Goal: Task Accomplishment & Management: Manage account settings

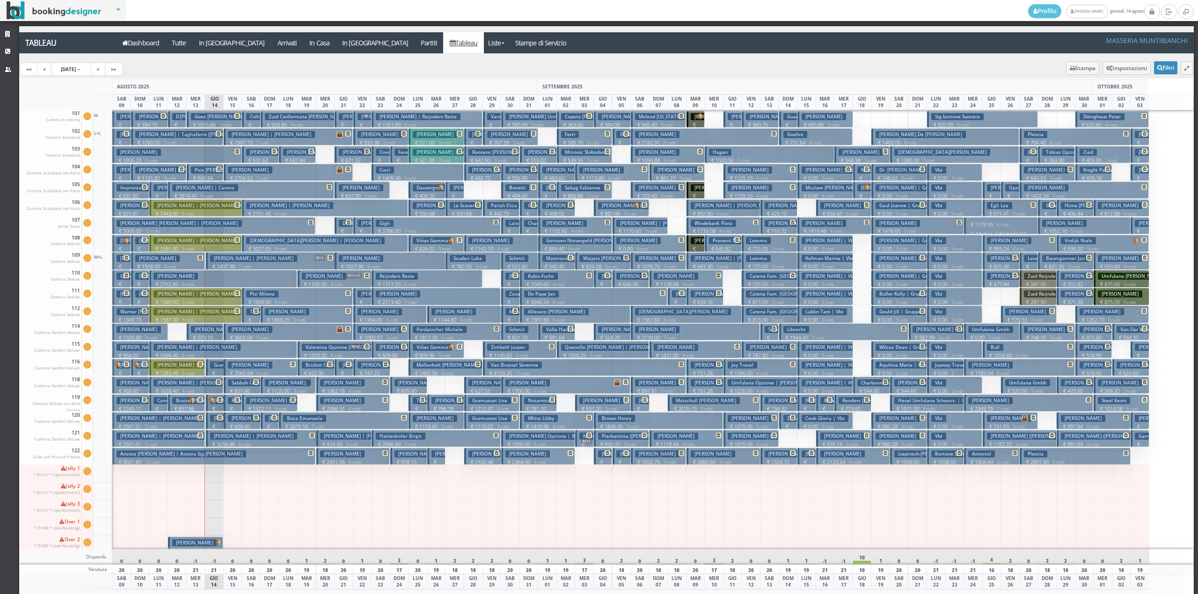
click at [231, 403] on h3 "Russo Asia" at bounding box center [244, 400] width 32 height 7
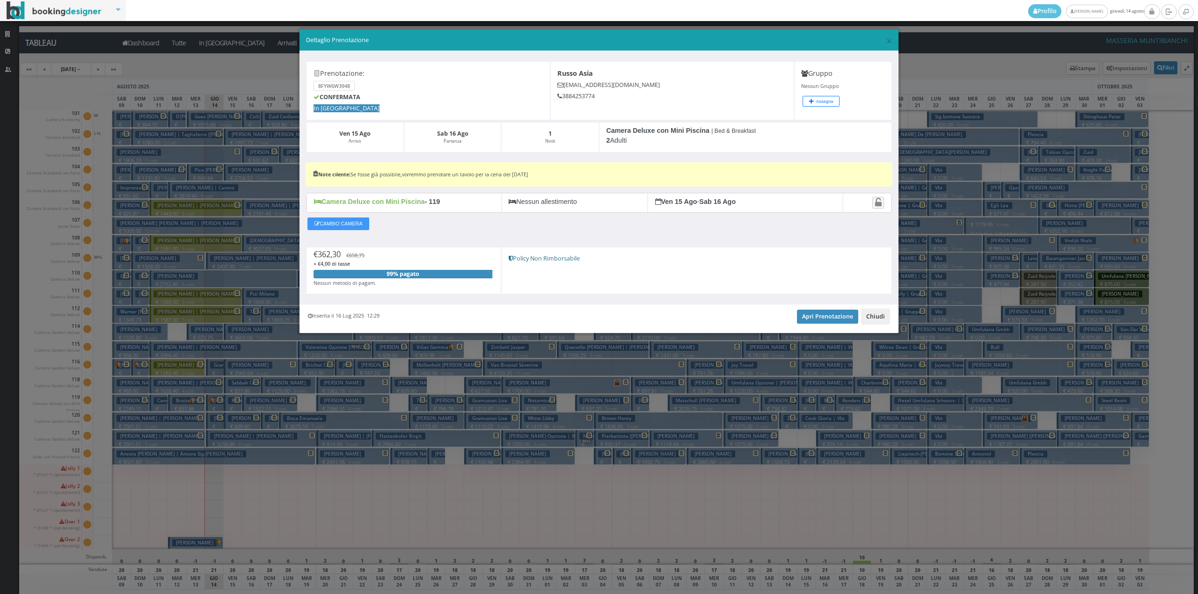
click at [881, 322] on button "Chiudi" at bounding box center [875, 317] width 29 height 16
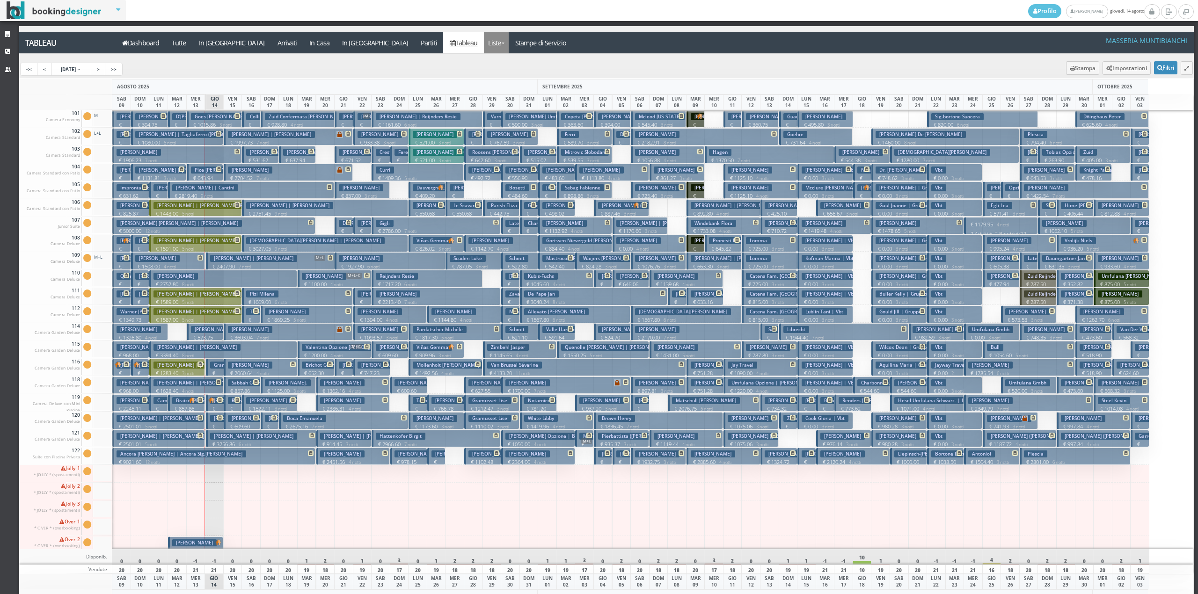
click at [484, 46] on link "Liste" at bounding box center [496, 42] width 25 height 21
click at [484, 73] on link "Foglio Pulizie" at bounding box center [517, 78] width 67 height 16
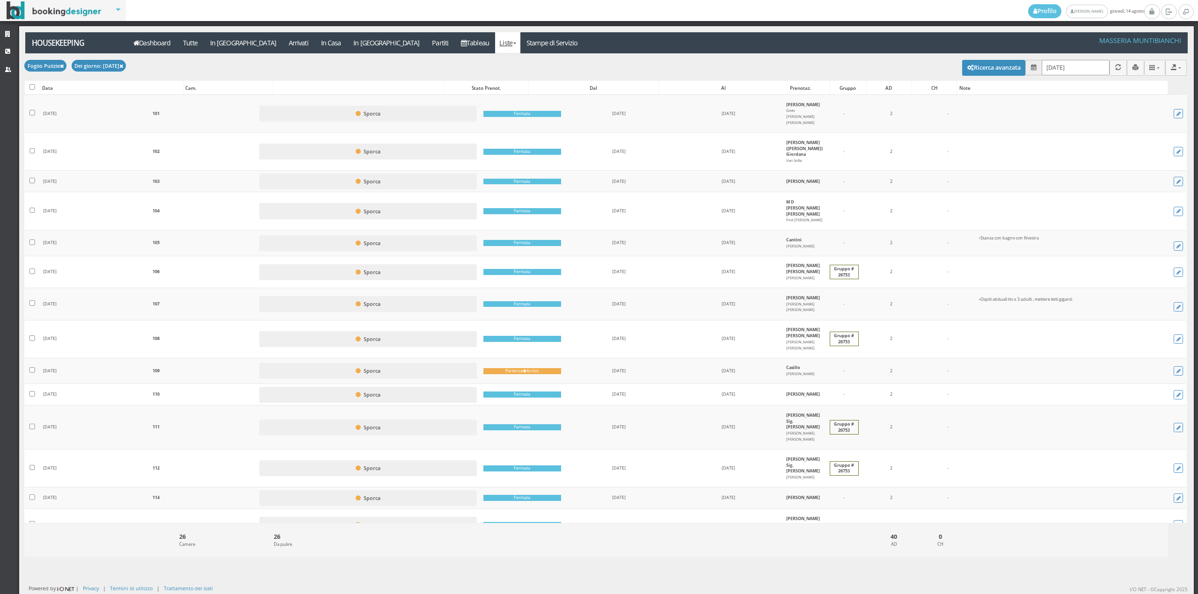
click at [1061, 68] on input "14/08/2025" at bounding box center [1076, 67] width 68 height 15
click at [1119, 159] on link "15" at bounding box center [1122, 161] width 12 height 16
type input "[DATE]"
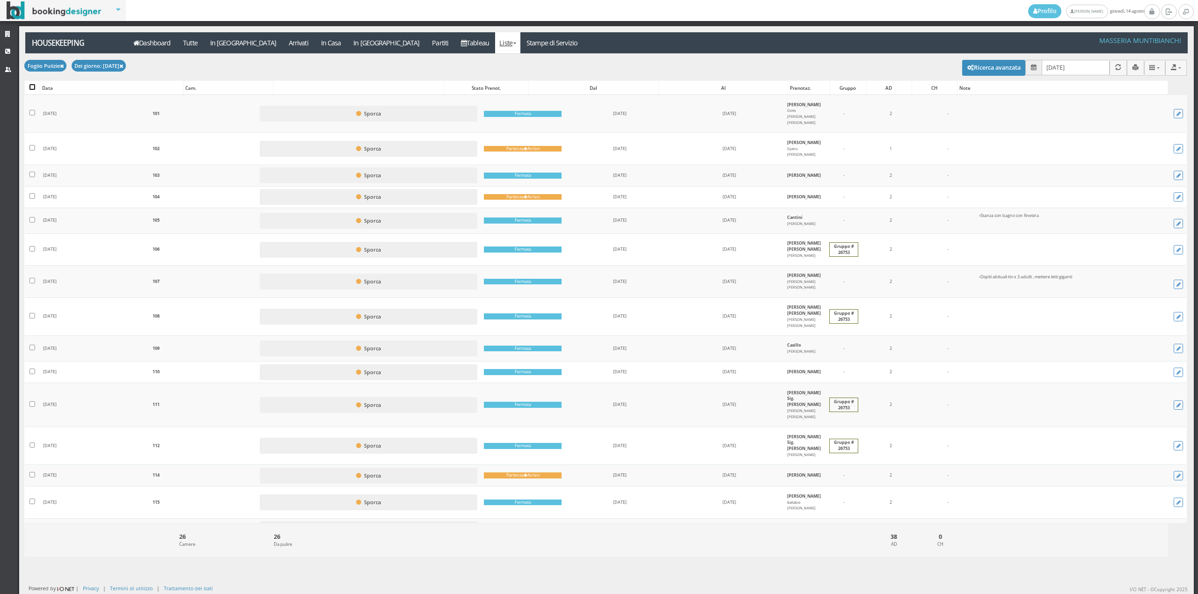
click at [34, 87] on input "checkbox" at bounding box center [32, 87] width 6 height 6
checkbox input "true"
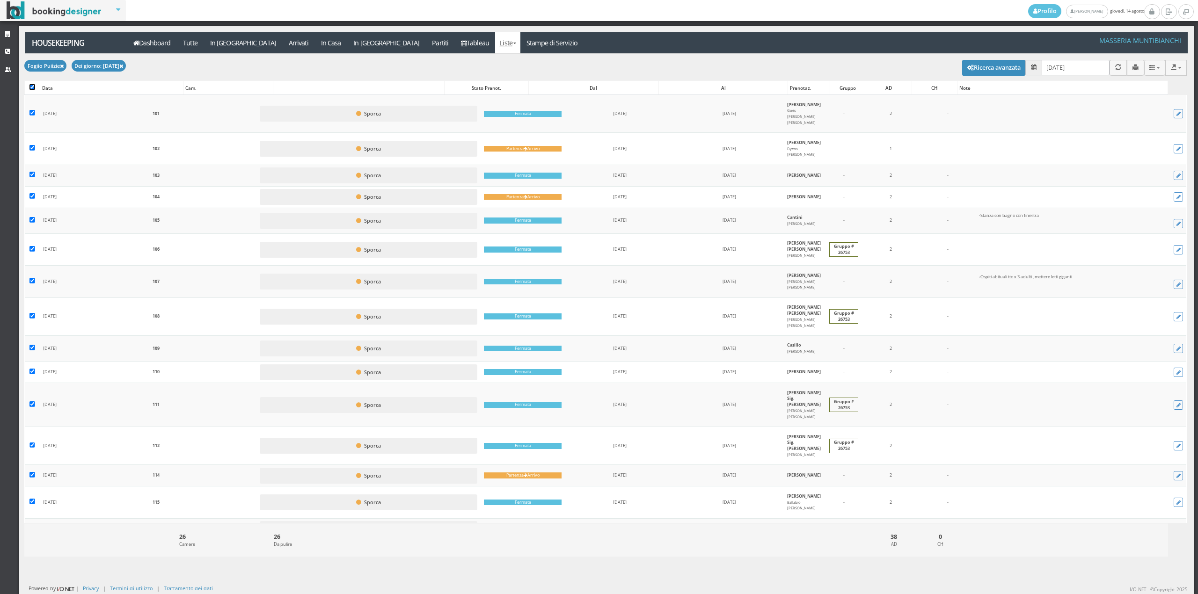
checkbox input "true"
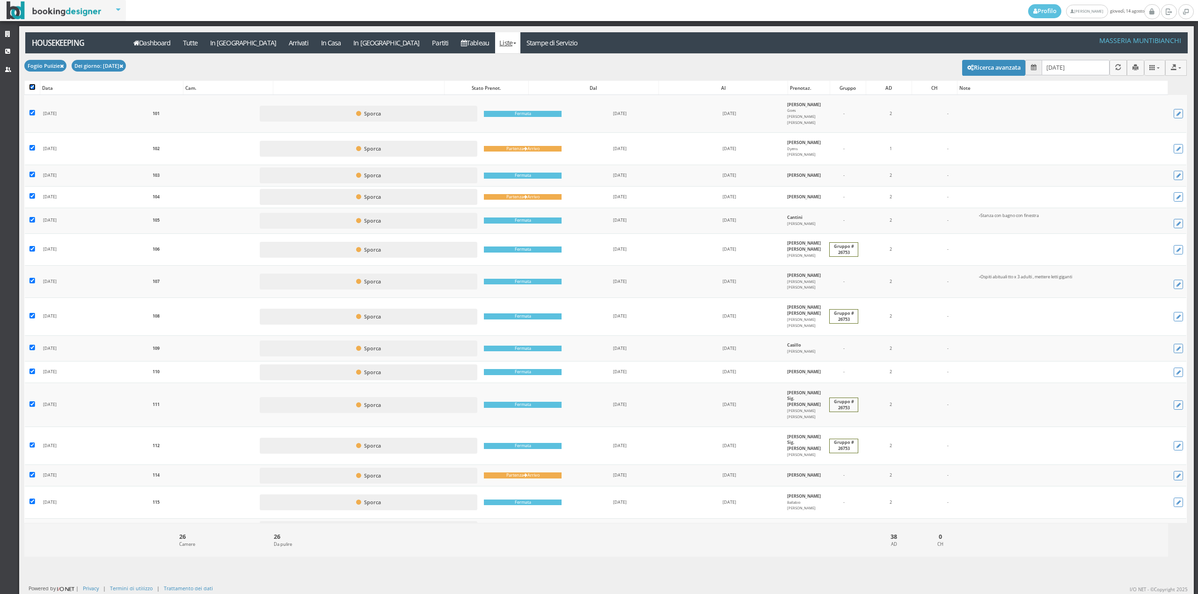
checkbox input "true"
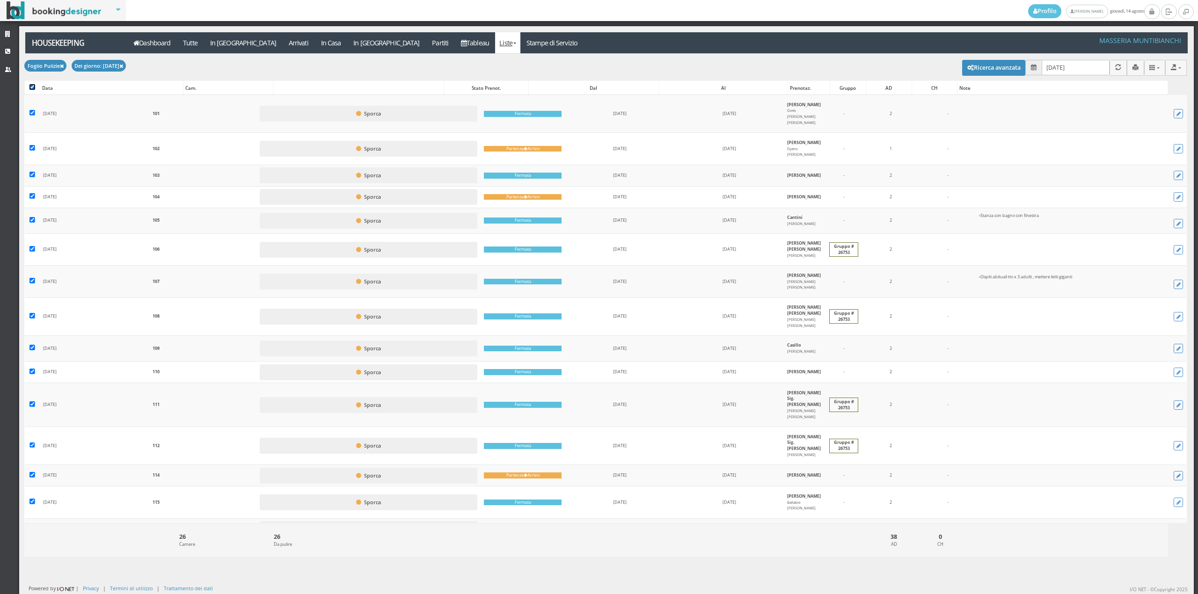
checkbox input "true"
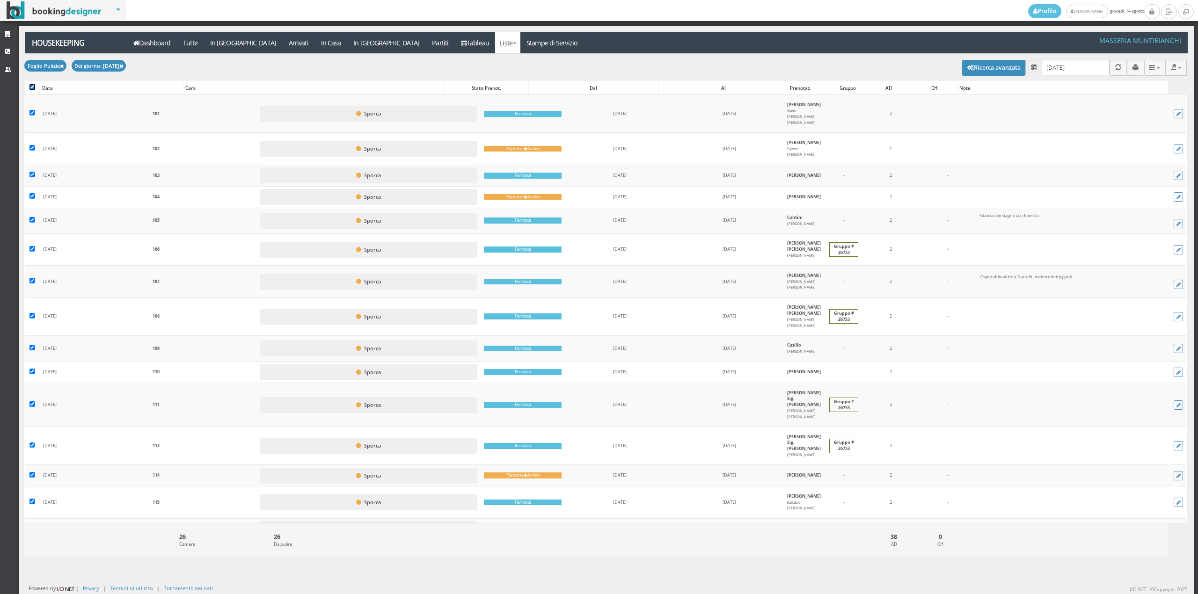
checkbox input "true"
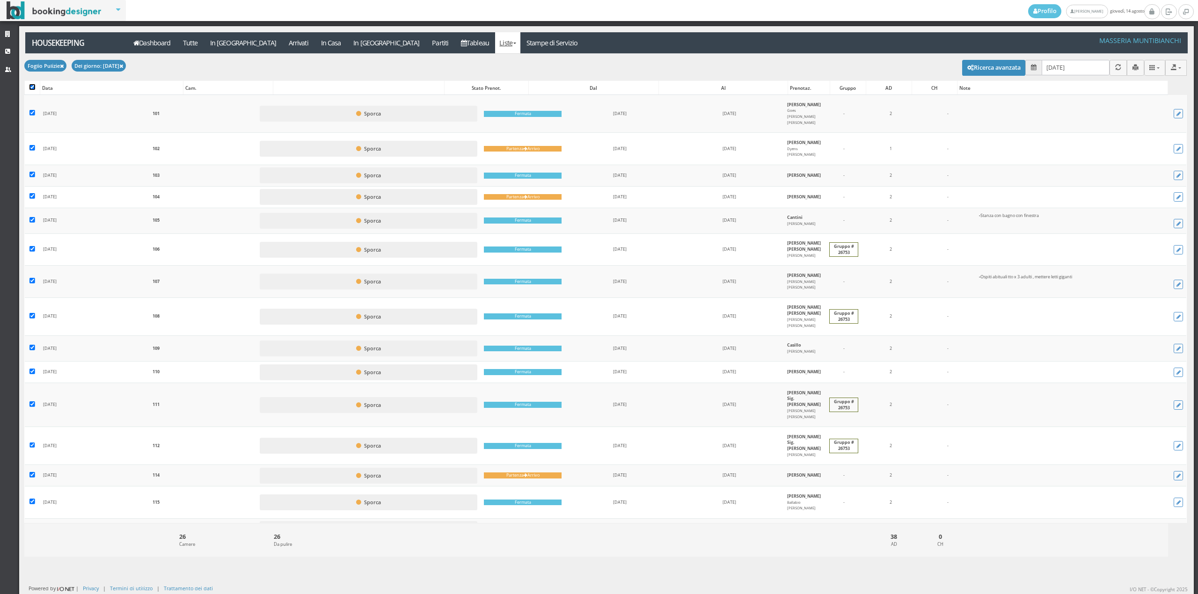
checkbox input "true"
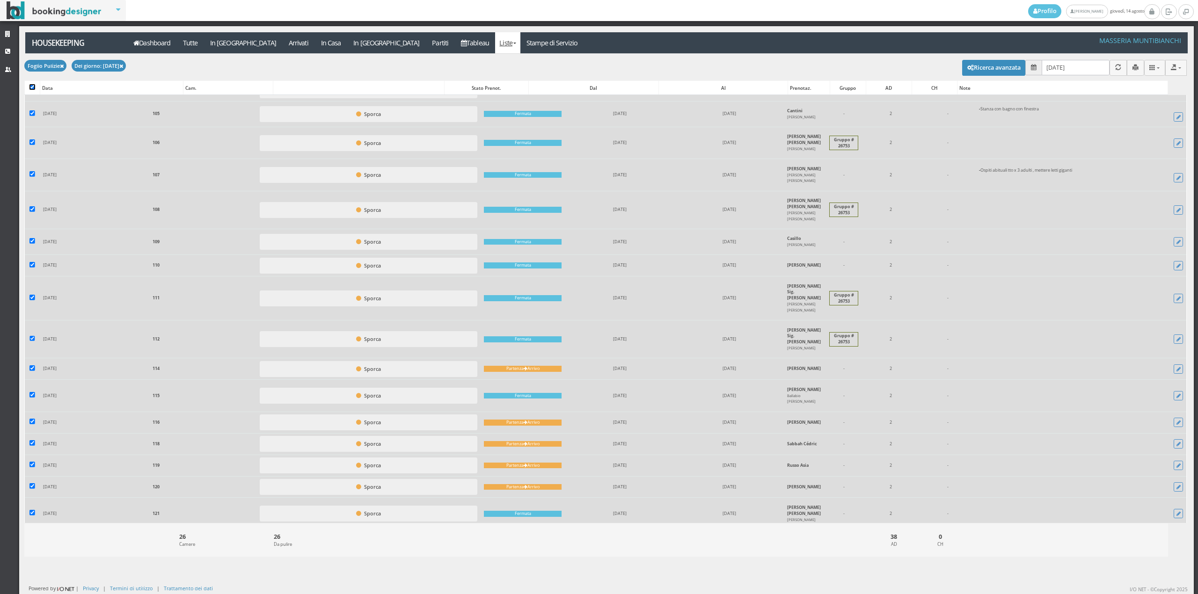
scroll to position [299, 0]
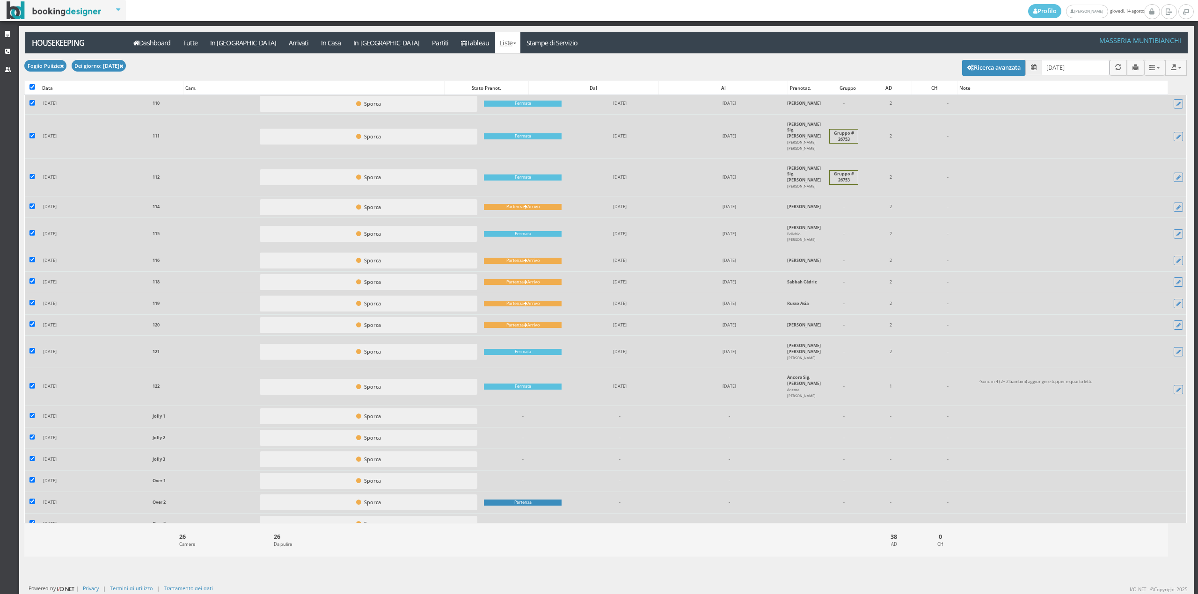
click at [36, 513] on td at bounding box center [32, 523] width 15 height 21
click at [30, 499] on input "checkbox" at bounding box center [32, 502] width 6 height 6
checkbox input "false"
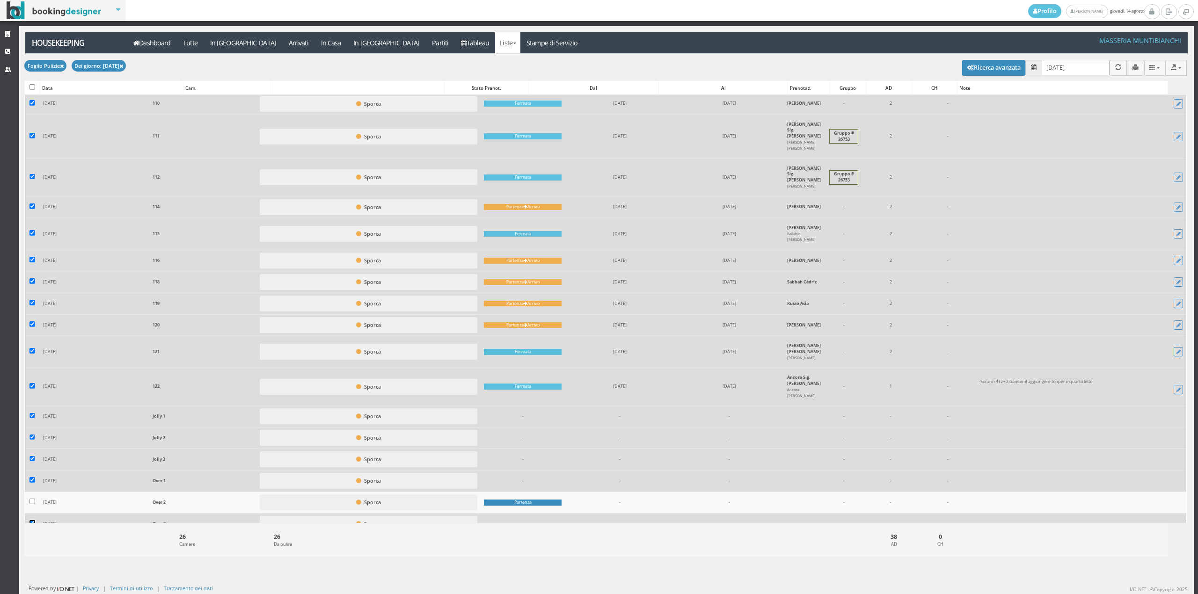
click at [30, 520] on input "checkbox" at bounding box center [32, 523] width 6 height 6
checkbox input "false"
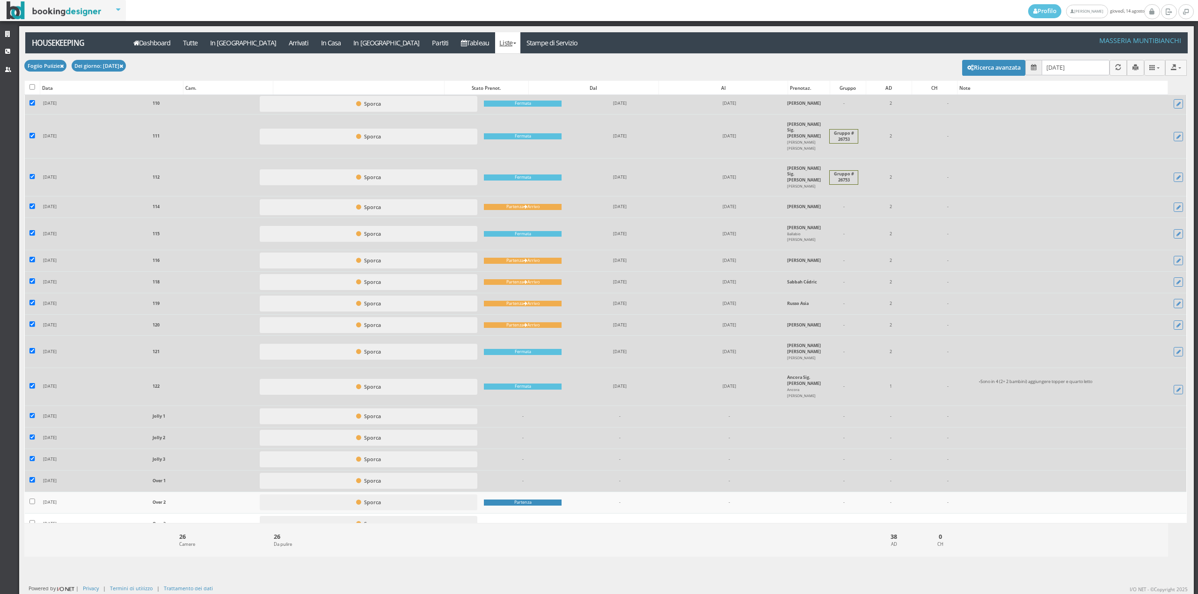
drag, startPoint x: 29, startPoint y: 468, endPoint x: 37, endPoint y: 454, distance: 16.5
click at [30, 470] on td at bounding box center [32, 481] width 15 height 22
click at [32, 456] on input "checkbox" at bounding box center [32, 459] width 6 height 6
checkbox input "false"
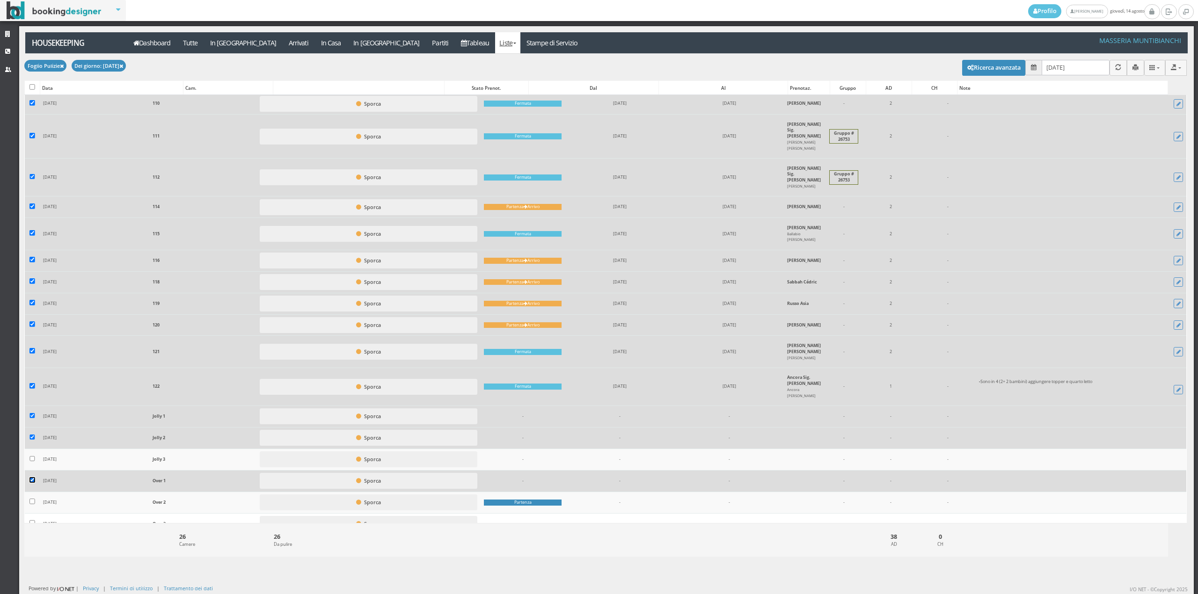
click at [35, 477] on input "checkbox" at bounding box center [32, 480] width 6 height 6
checkbox input "false"
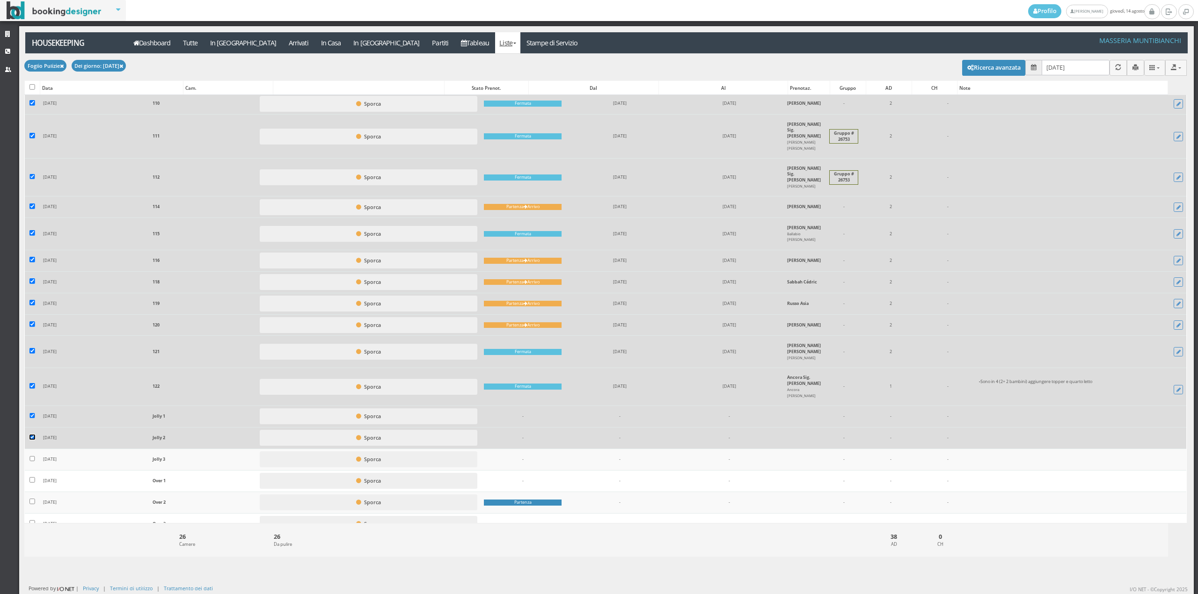
click at [34, 435] on input "checkbox" at bounding box center [32, 438] width 6 height 6
checkbox input "false"
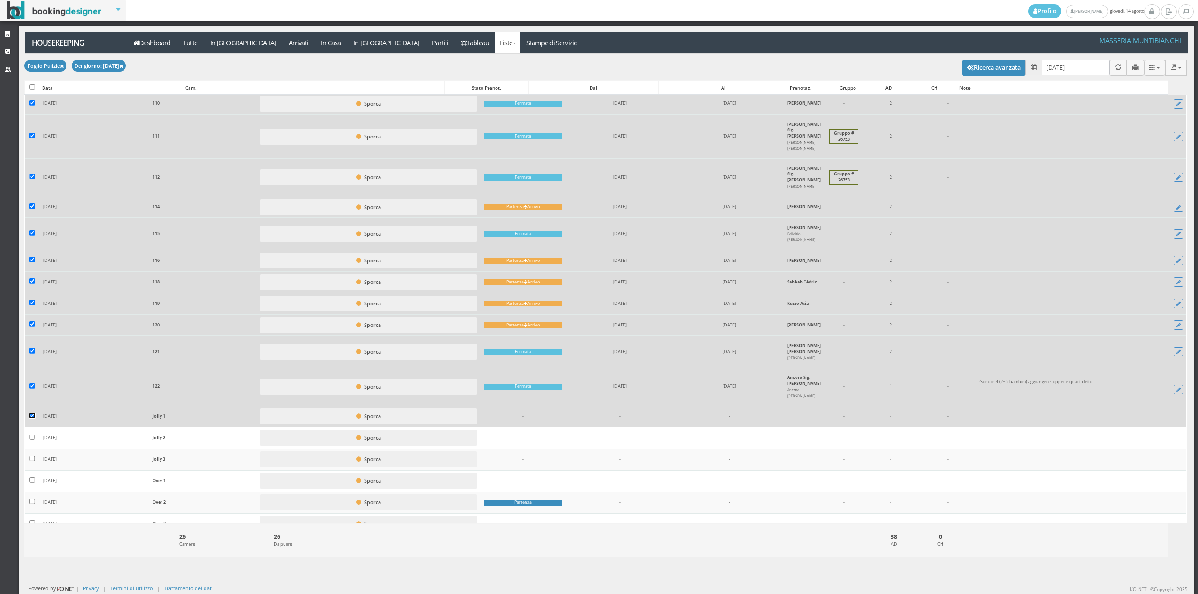
click at [31, 413] on input "checkbox" at bounding box center [32, 416] width 6 height 6
checkbox input "false"
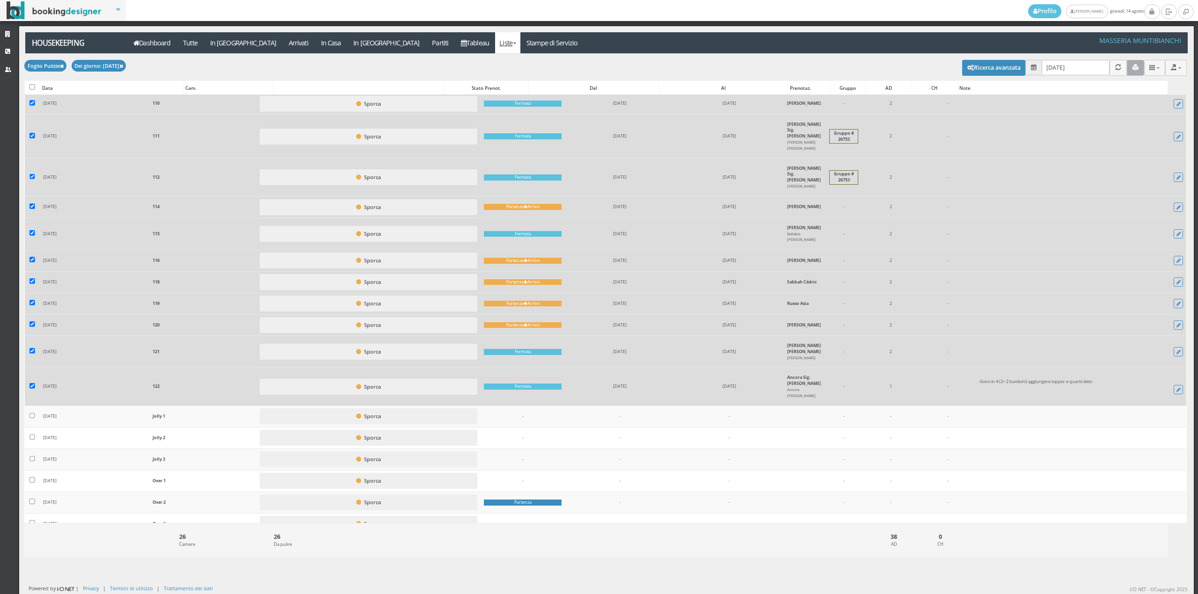
click at [1130, 66] on button "button" at bounding box center [1135, 67] width 17 height 15
click at [520, 43] on link "Stampe di Servizio" at bounding box center [552, 42] width 64 height 21
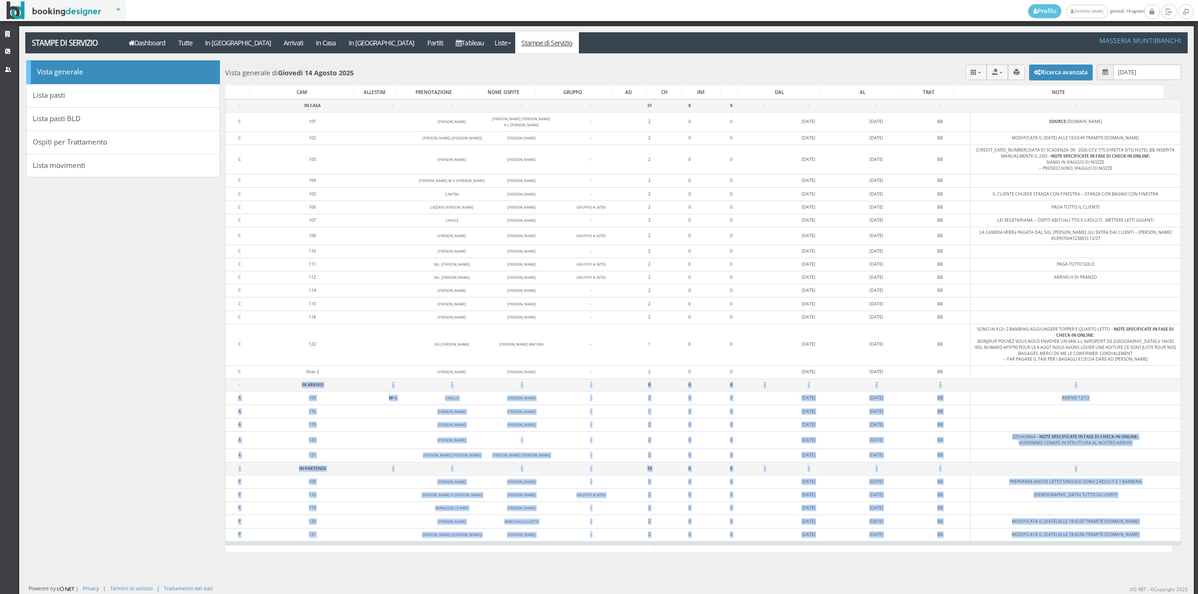
scroll to position [32, 0]
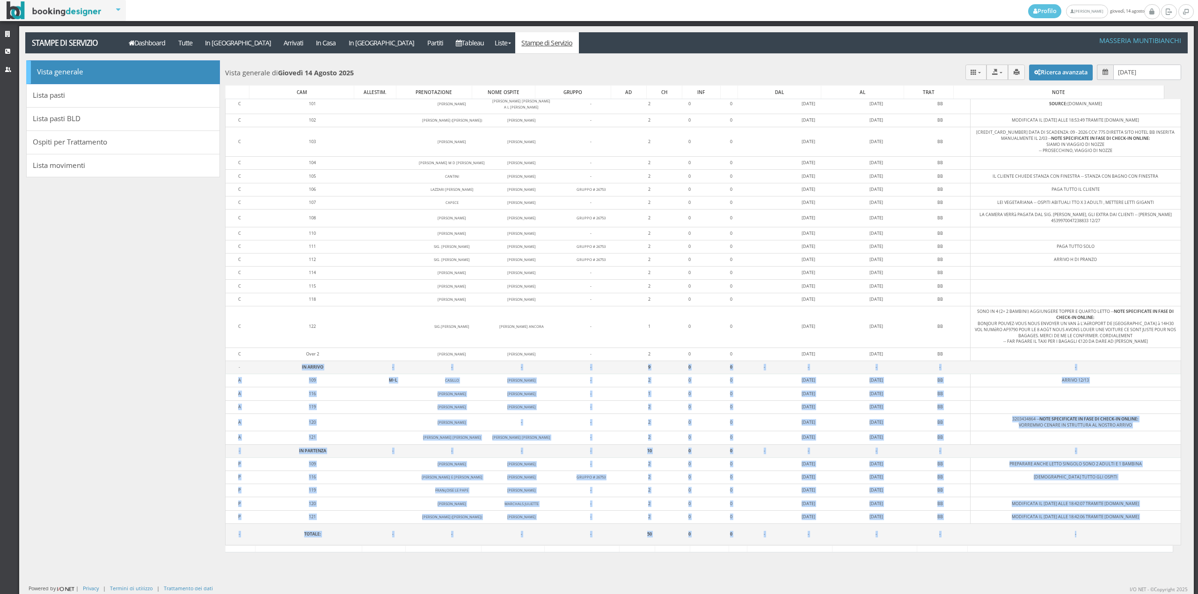
drag, startPoint x: 245, startPoint y: 392, endPoint x: 996, endPoint y: 546, distance: 766.3
click at [996, 546] on div "CAM ALLESTIM. PRENOTAZIONE NOME OSPITE GRUPPO AD CH INF DAL AL TRAT NOTE Carica…" at bounding box center [703, 319] width 956 height 468
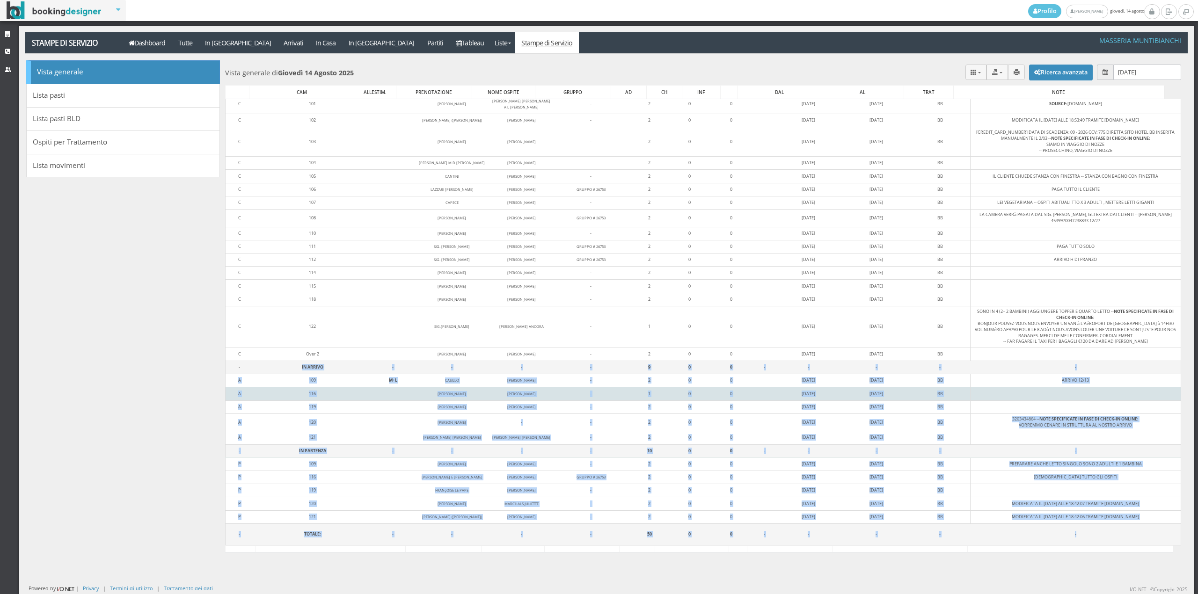
drag, startPoint x: 432, startPoint y: 389, endPoint x: 429, endPoint y: 385, distance: 6.0
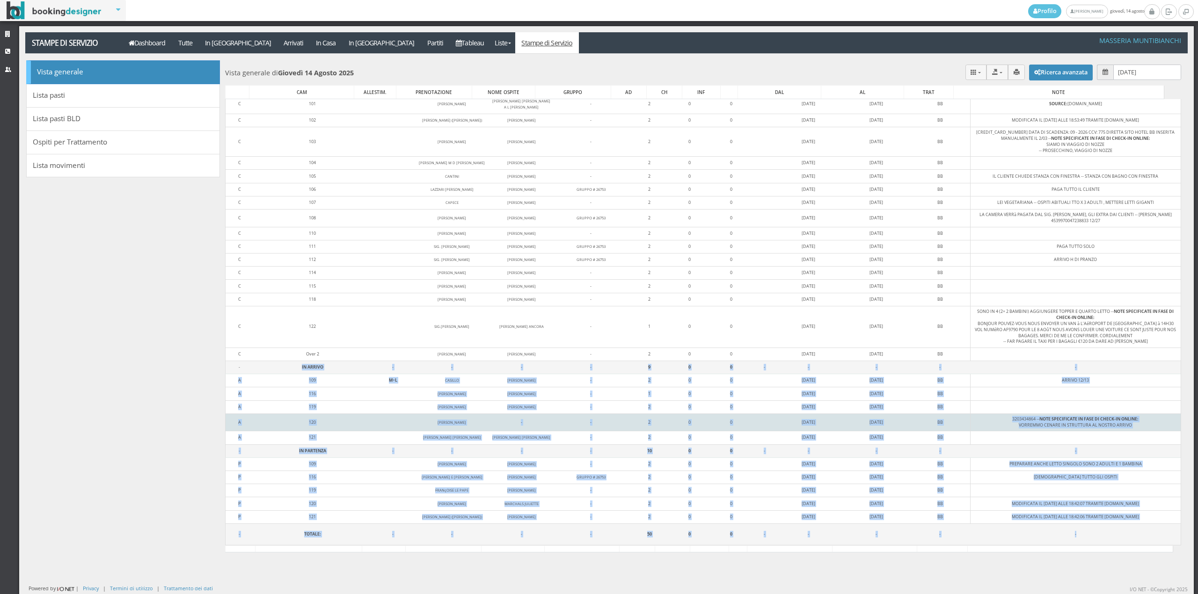
click at [372, 429] on td at bounding box center [393, 422] width 42 height 17
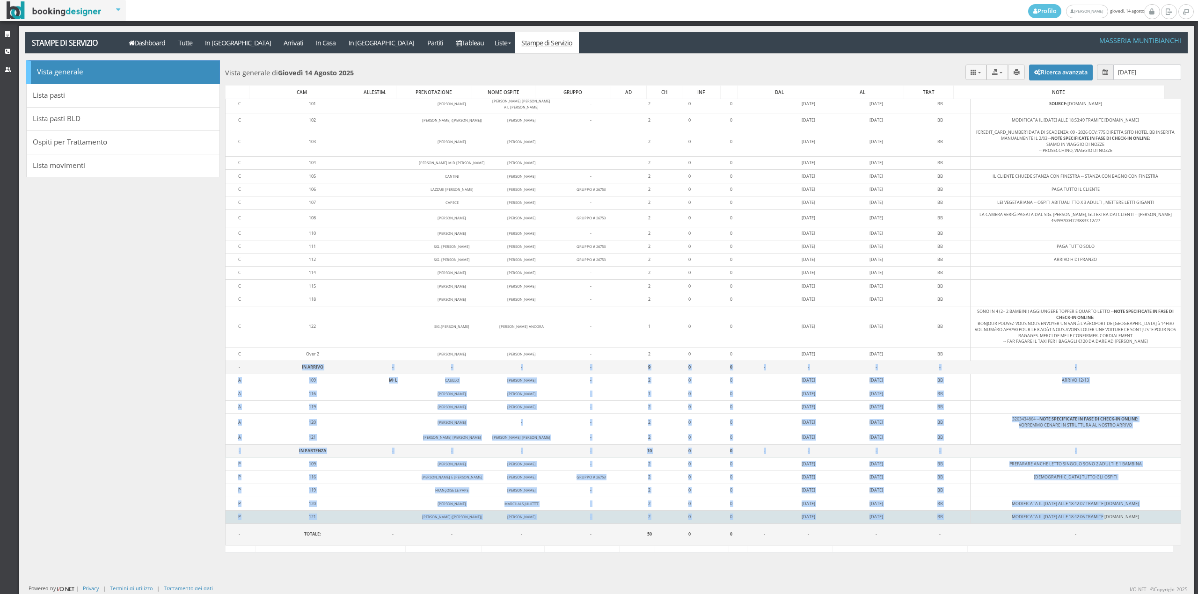
drag, startPoint x: 283, startPoint y: 358, endPoint x: 1096, endPoint y: 520, distance: 828.9
click at [1084, 520] on tbody "- IN CASA - - - - 31 0 0 - - - - - C 101 TASSO PACHECO MARIA FERNANDA GOIS AMAR…" at bounding box center [704, 313] width 956 height 464
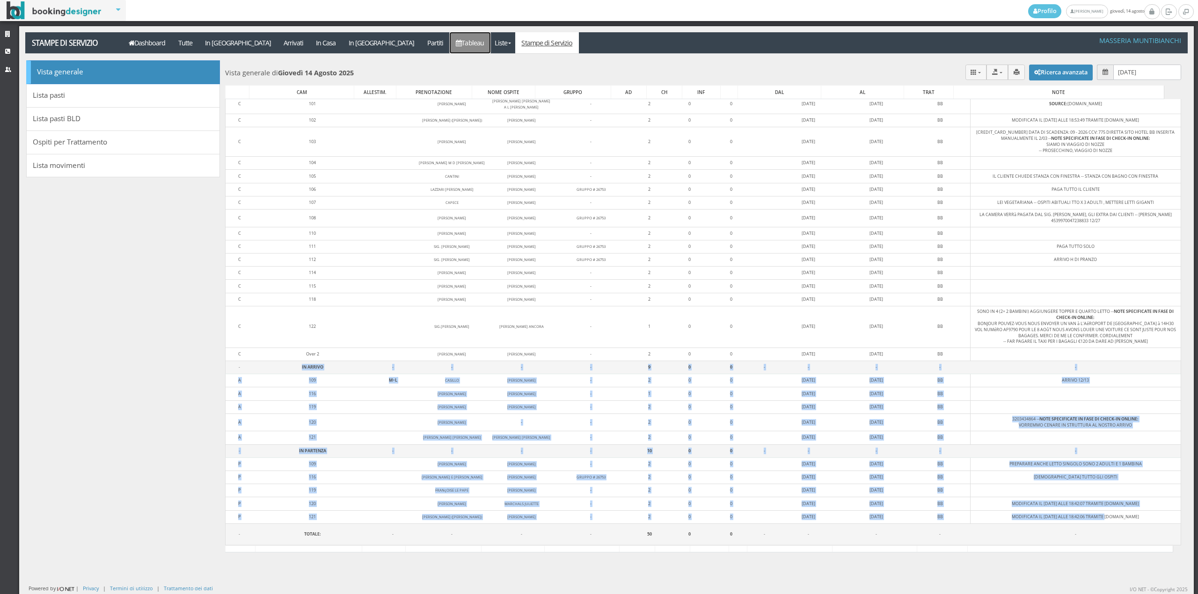
click at [450, 41] on link "Tableau" at bounding box center [470, 42] width 41 height 21
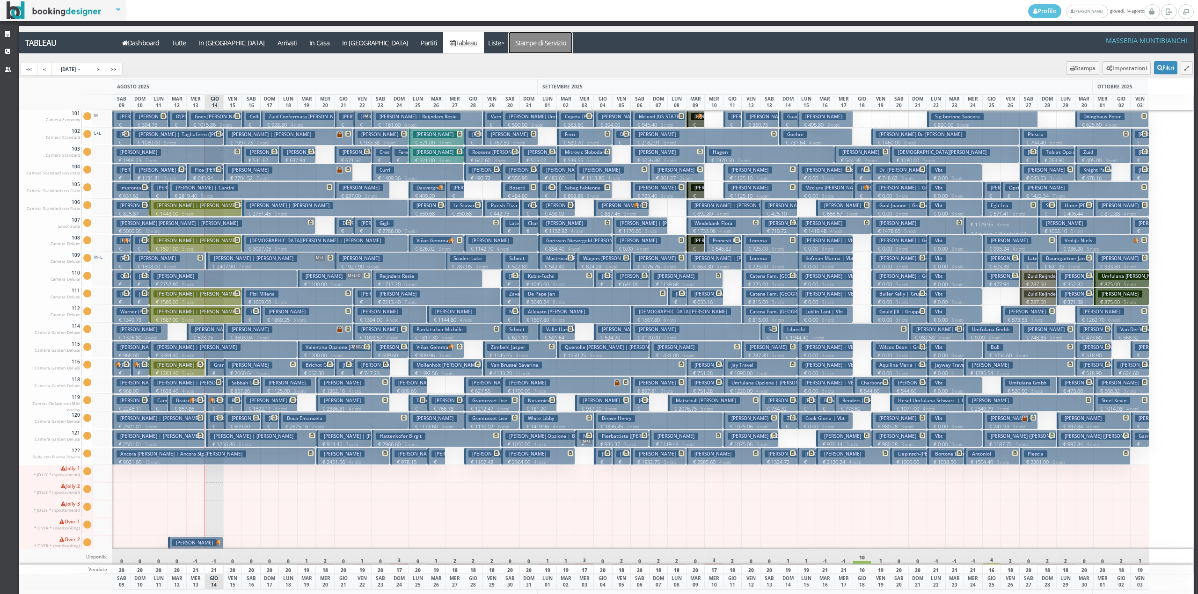
click at [509, 44] on link "Stampe di Servizio" at bounding box center [541, 42] width 64 height 21
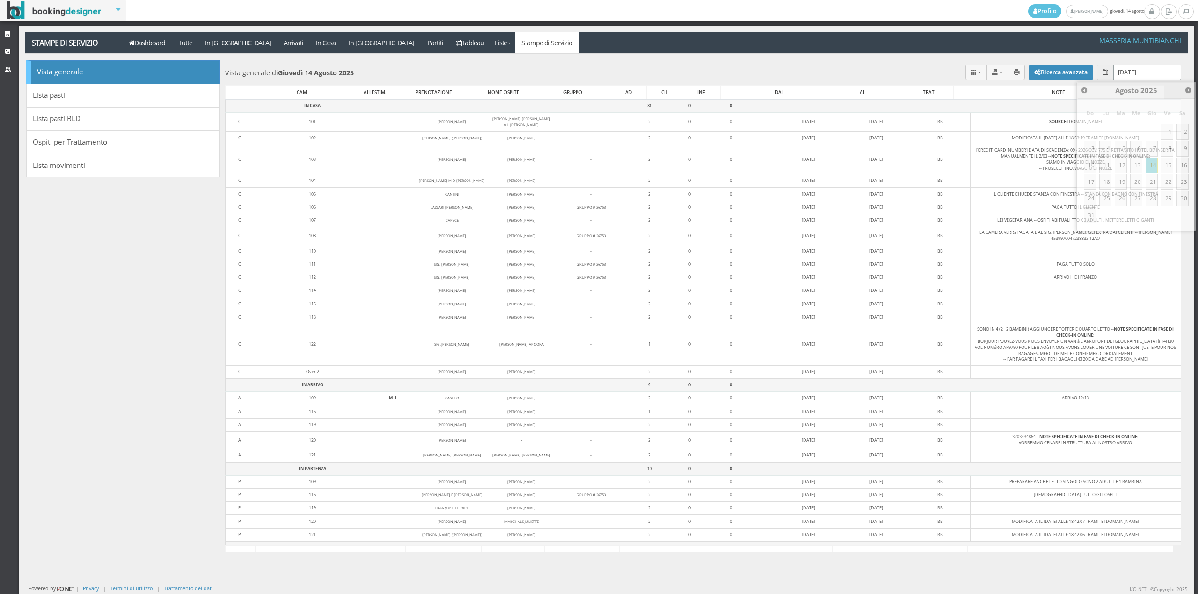
click at [1126, 69] on input "[DATE]" at bounding box center [1147, 72] width 68 height 15
click at [1169, 166] on link "15" at bounding box center [1167, 166] width 12 height 16
type input "[DATE]"
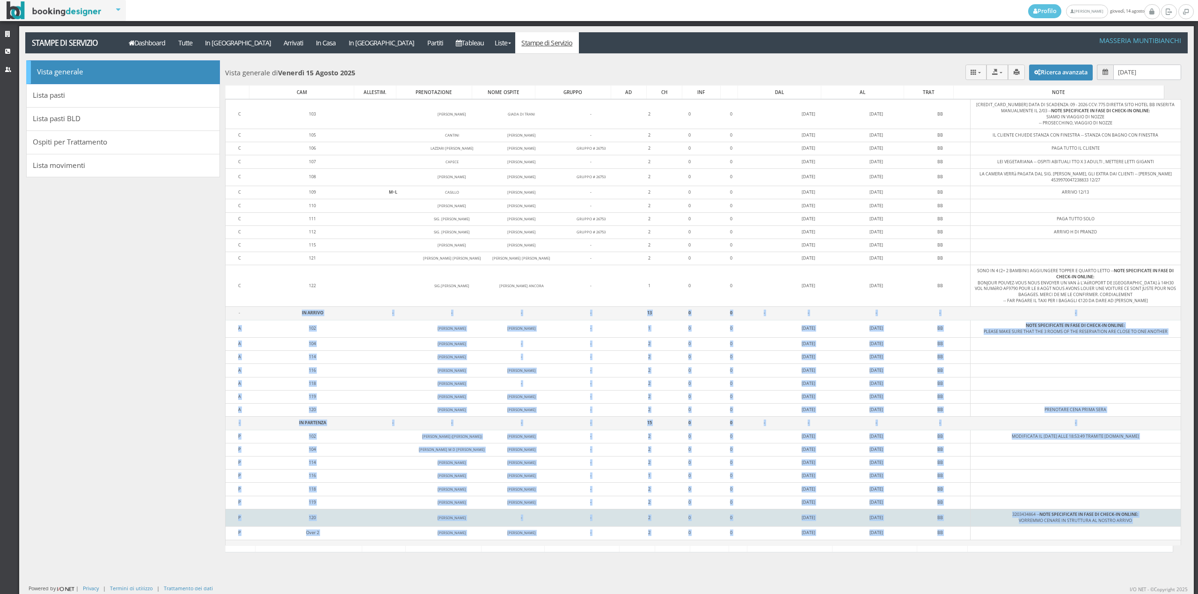
scroll to position [53, 0]
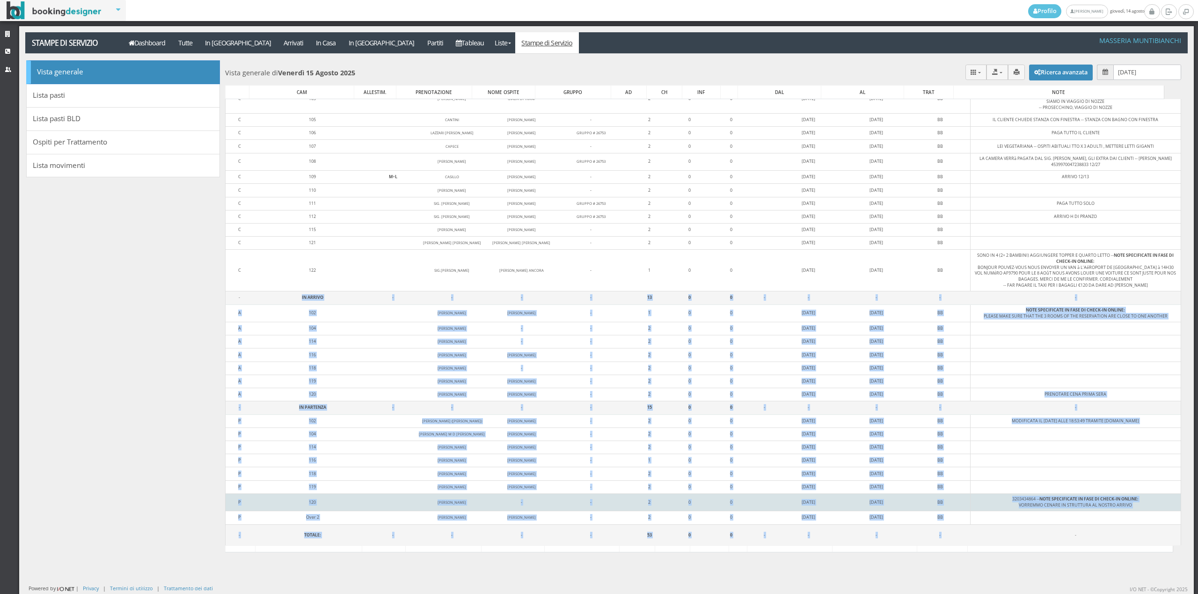
drag, startPoint x: 285, startPoint y: 344, endPoint x: 1003, endPoint y: 539, distance: 743.7
click at [1003, 539] on tbody "- IN CASA - - - - 25 0 0 - - - - - C 101 TASSO [PERSON_NAME] [PERSON_NAME] GOES…" at bounding box center [704, 298] width 956 height 495
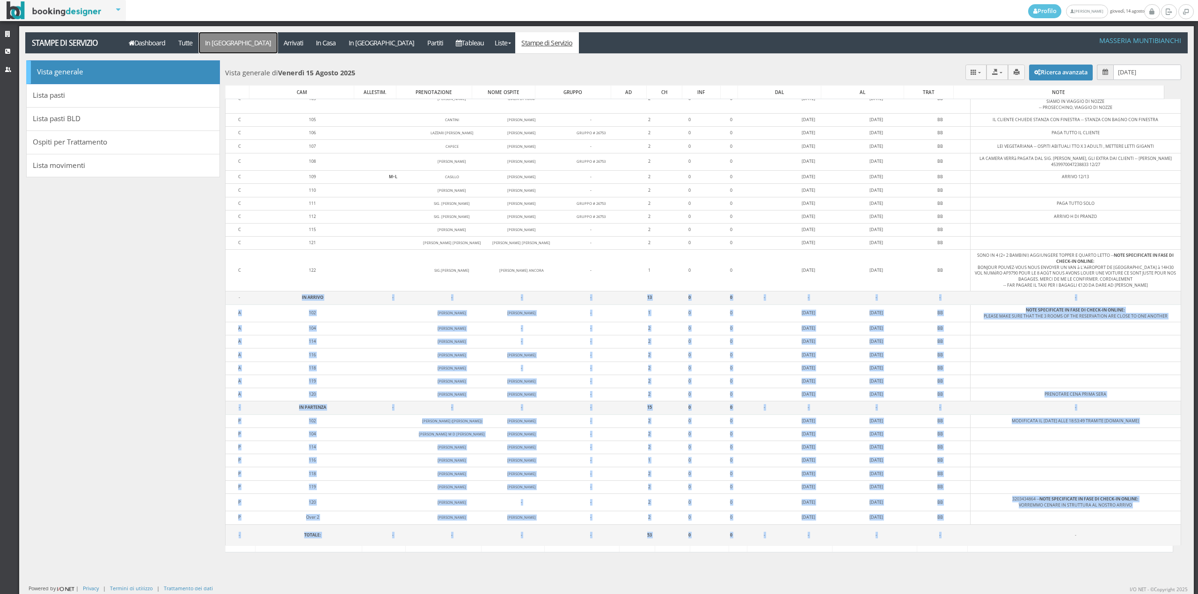
click at [232, 40] on a=pms-arrival-reservations"] "In [GEOGRAPHIC_DATA]" at bounding box center [238, 42] width 79 height 21
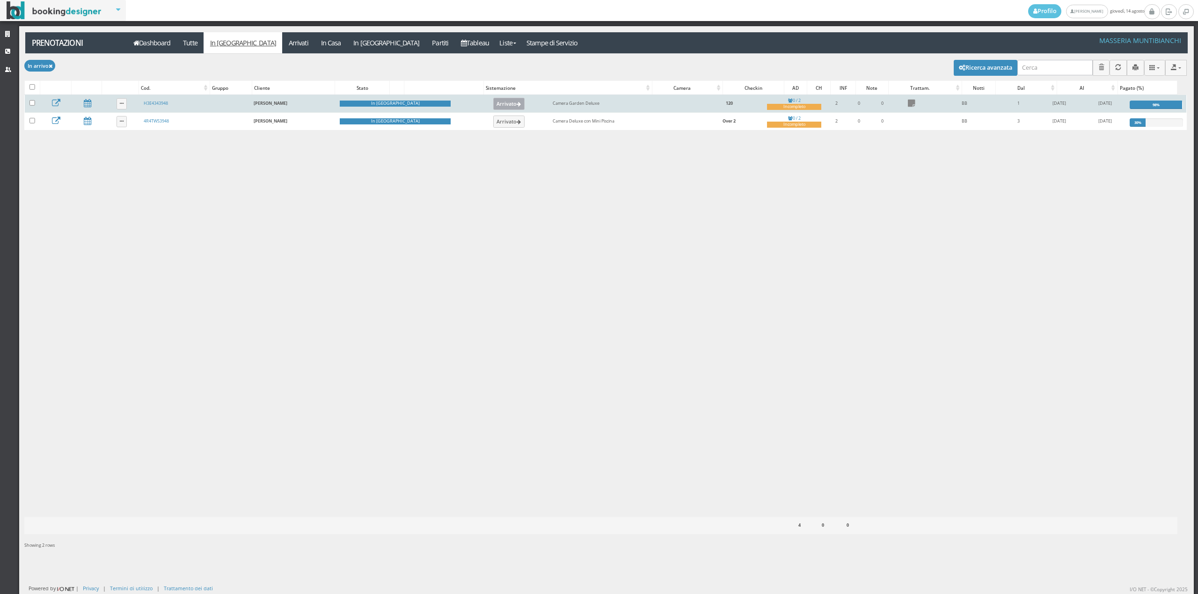
click at [493, 104] on button "Arrivato" at bounding box center [508, 104] width 31 height 12
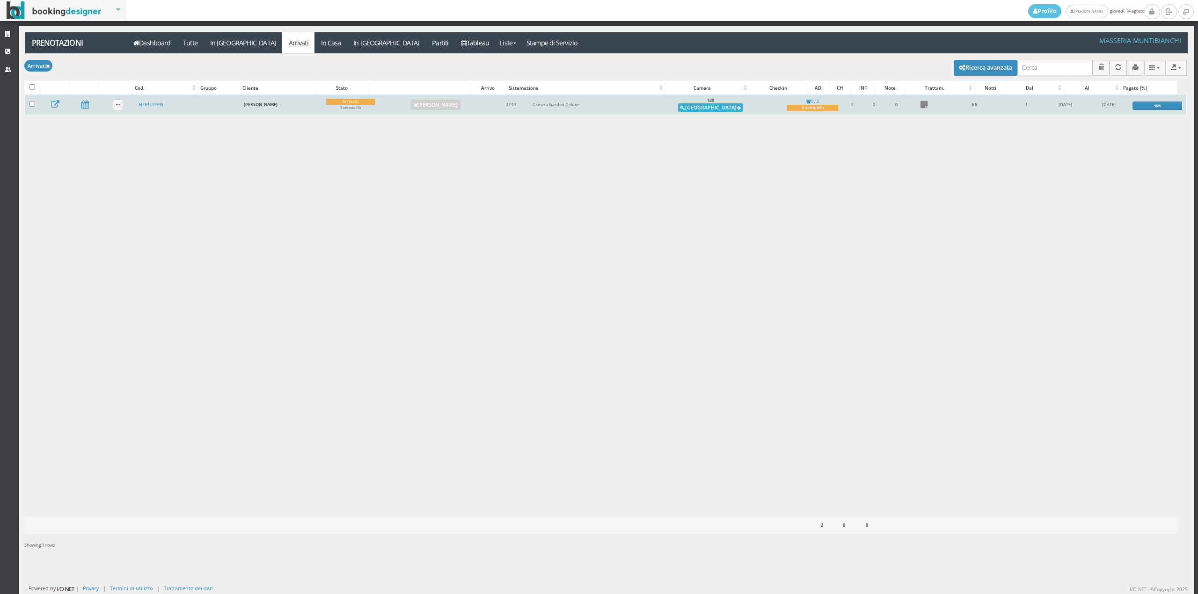
click at [700, 105] on button "Alloggia" at bounding box center [710, 107] width 65 height 8
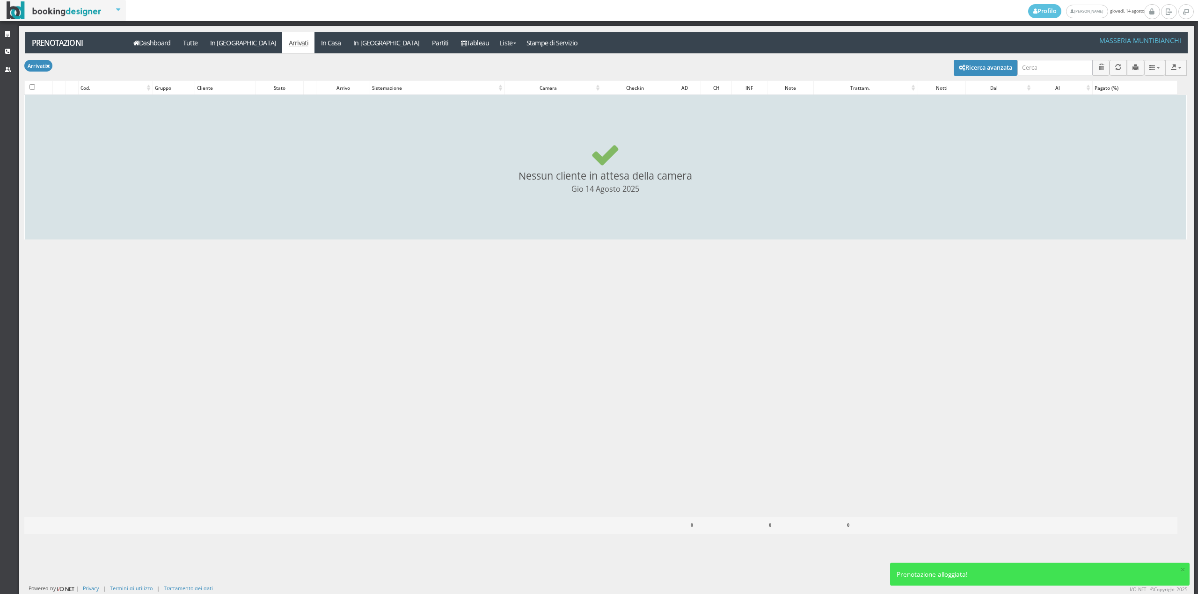
checkbox input "false"
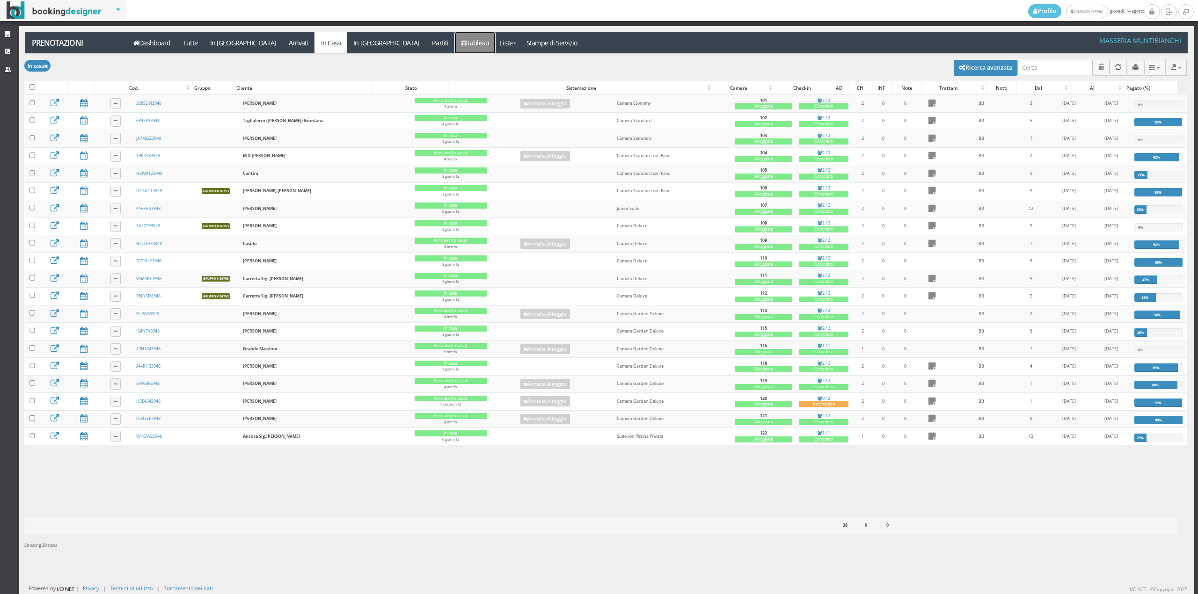
click at [455, 44] on link "Tableau" at bounding box center [475, 42] width 41 height 21
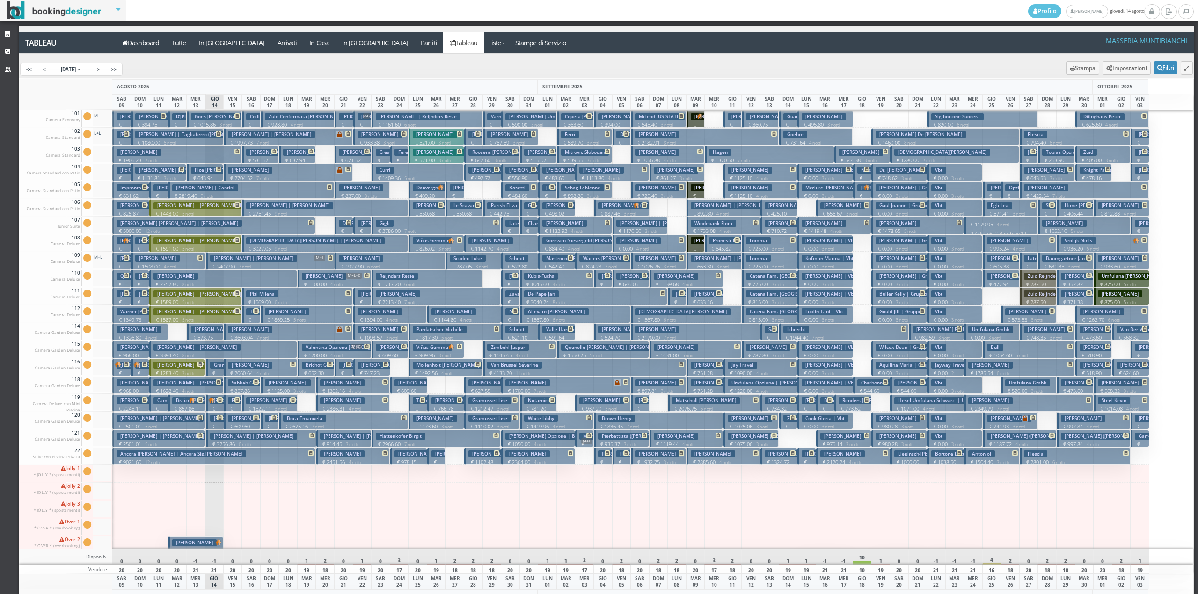
click at [231, 404] on h3 "Russo Asia" at bounding box center [244, 400] width 32 height 7
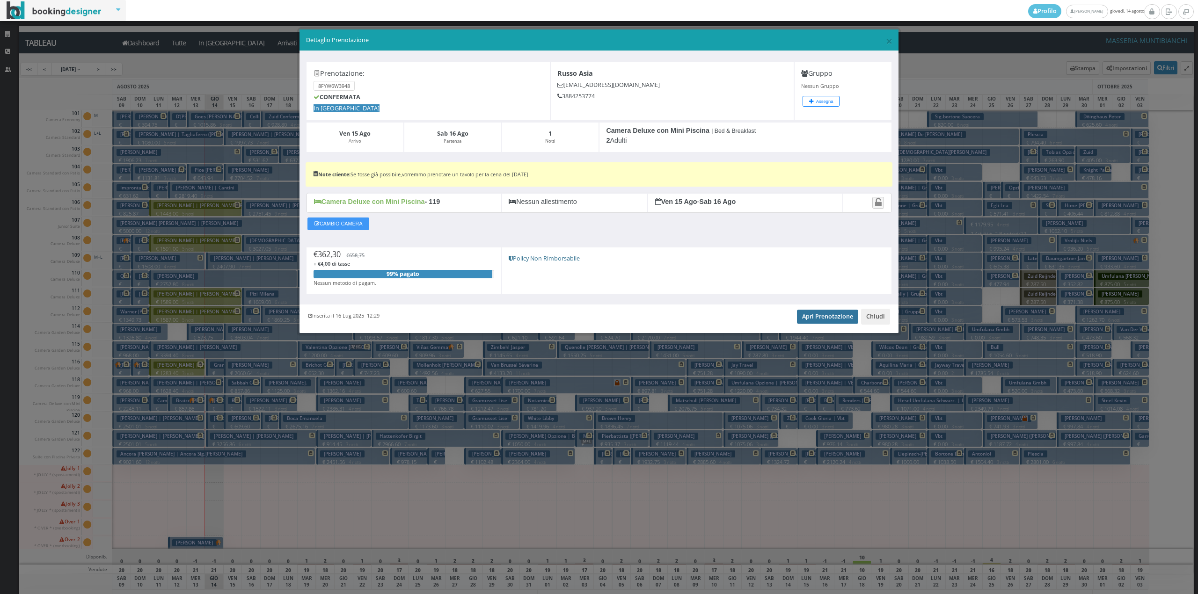
click at [828, 321] on link "Apri Prenotazione" at bounding box center [827, 317] width 61 height 14
click at [886, 322] on button "Chiudi" at bounding box center [875, 317] width 29 height 16
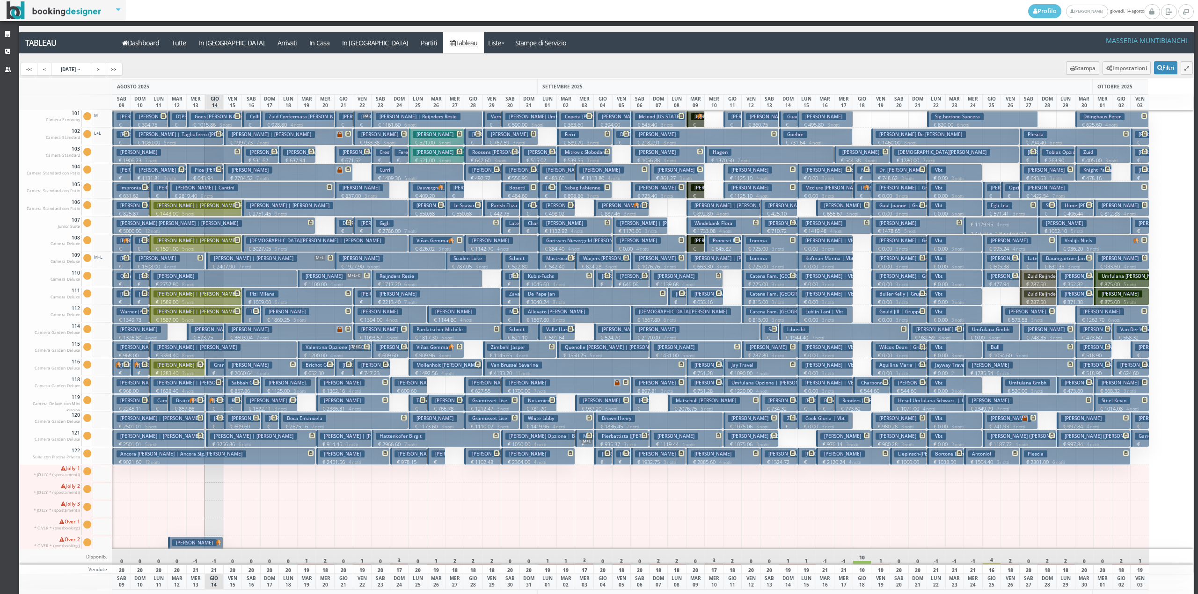
click at [232, 422] on h3 "Lovecchio Concetta" at bounding box center [250, 418] width 44 height 7
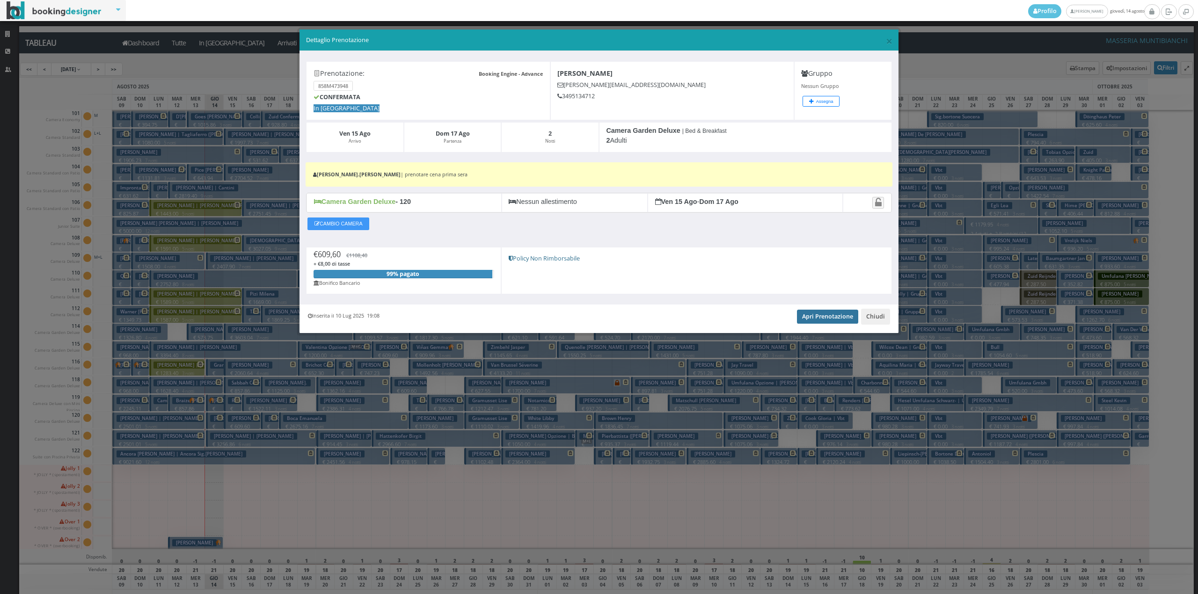
click at [813, 317] on link "Apri Prenotazione" at bounding box center [827, 317] width 61 height 14
click at [872, 315] on button "Chiudi" at bounding box center [875, 317] width 29 height 16
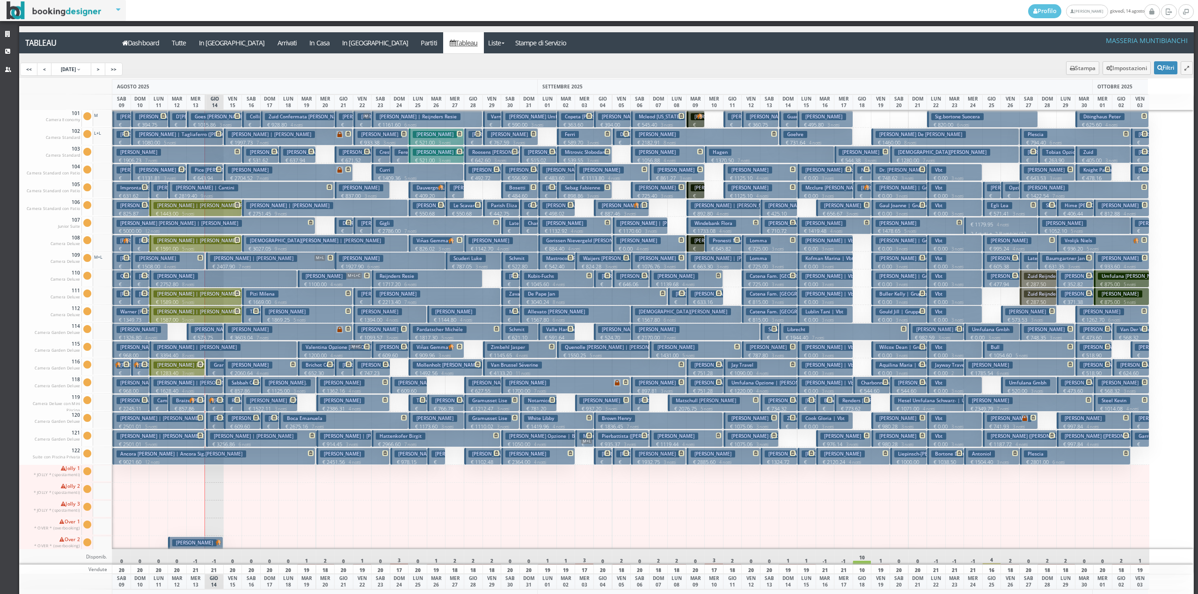
click at [241, 368] on h3 "Casserly James" at bounding box center [250, 365] width 44 height 7
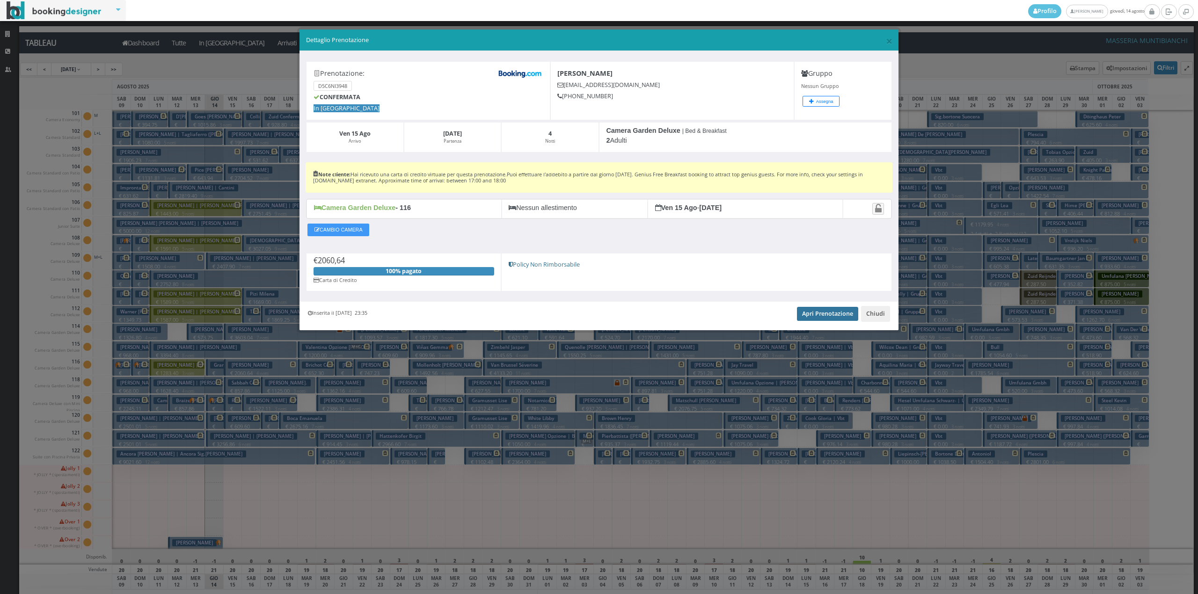
click at [812, 315] on link "Apri Prenotazione" at bounding box center [827, 314] width 61 height 14
click at [878, 313] on button "Chiudi" at bounding box center [875, 314] width 29 height 16
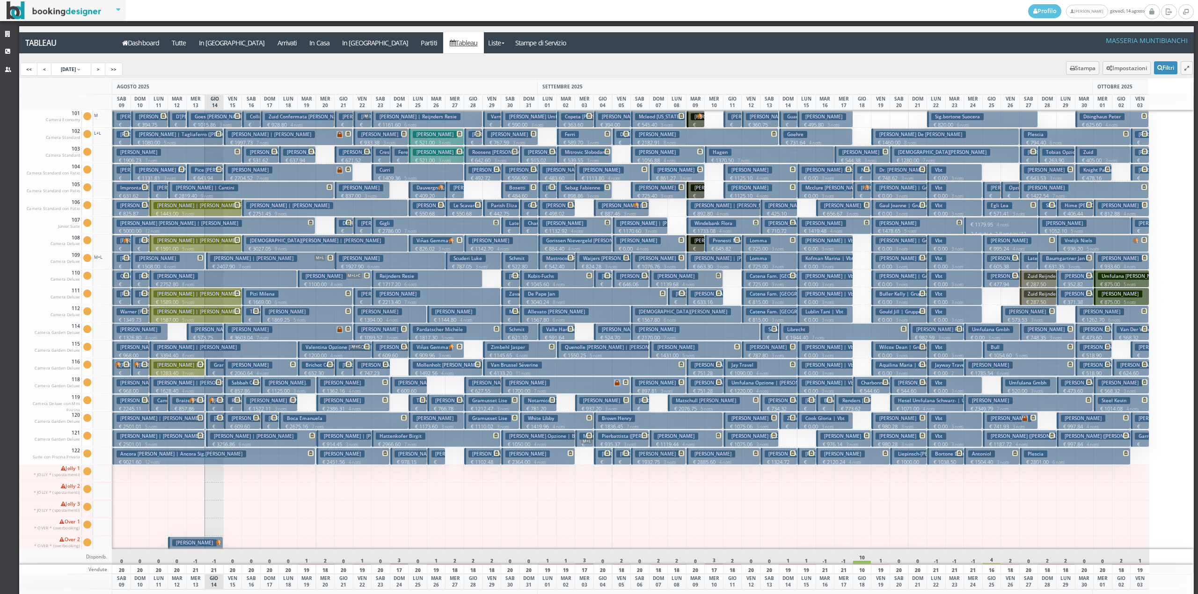
click at [236, 385] on h3 "Sabbah Cédric" at bounding box center [247, 383] width 39 height 7
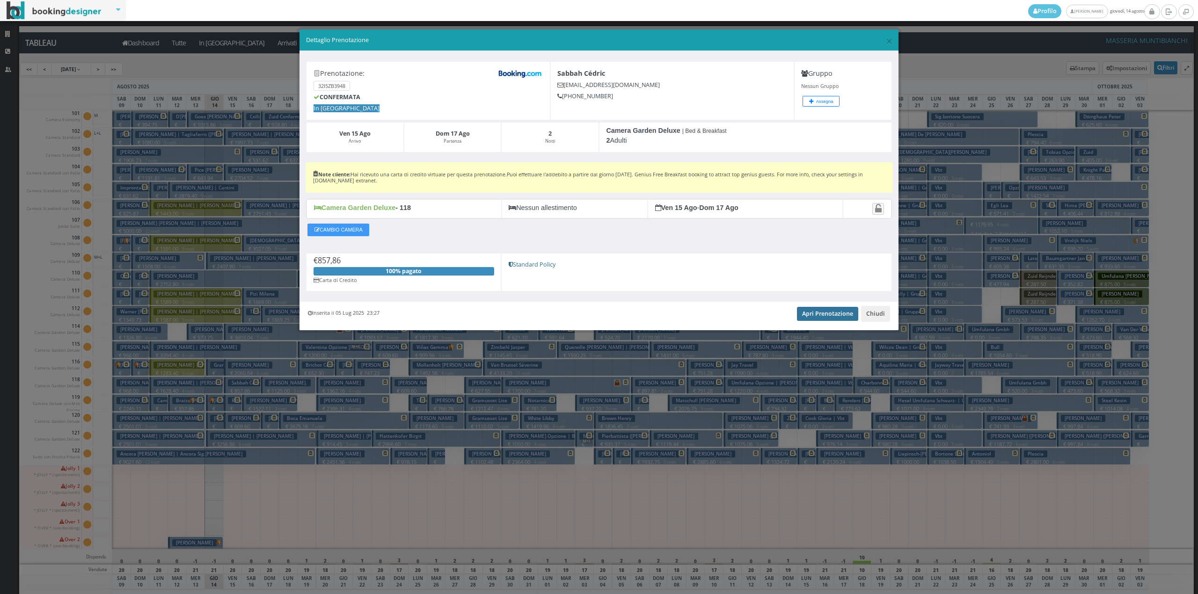
click at [833, 316] on link "Apri Prenotazione" at bounding box center [827, 314] width 61 height 14
click at [872, 317] on button "Chiudi" at bounding box center [875, 314] width 29 height 16
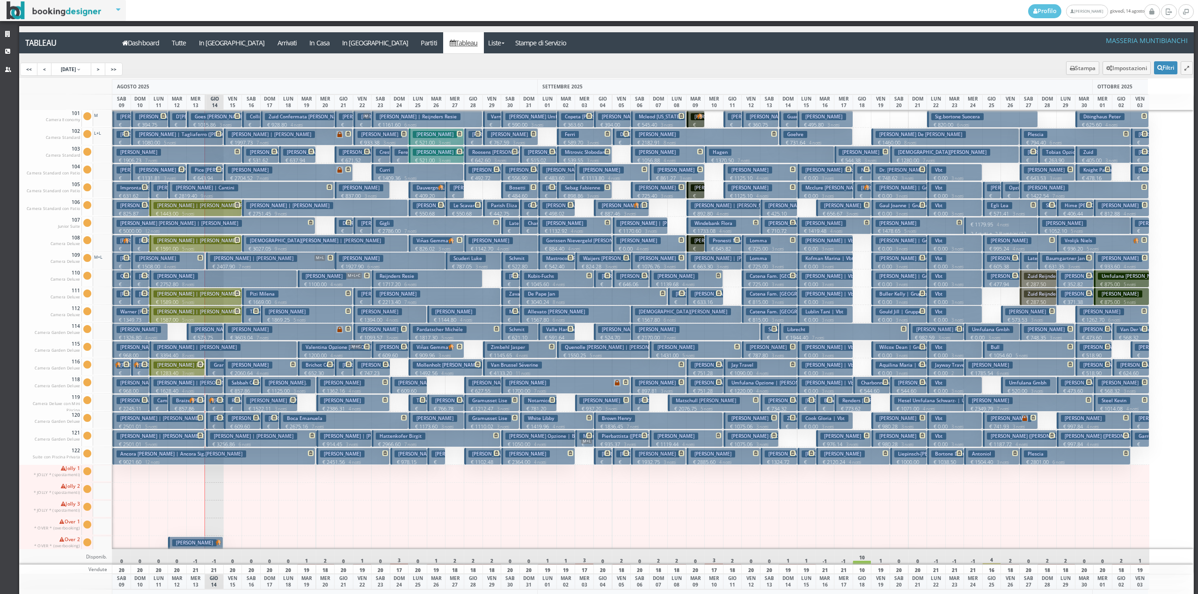
click at [226, 264] on p "€ 2407.90 7 notti" at bounding box center [271, 266] width 122 height 7
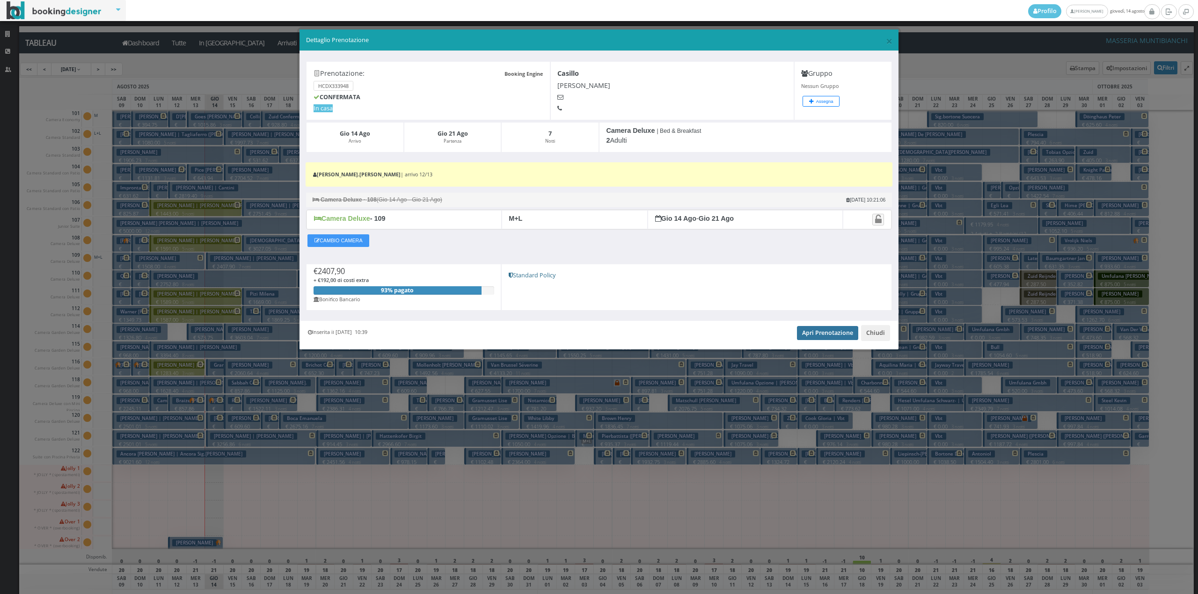
click at [809, 337] on link "Apri Prenotazione" at bounding box center [827, 333] width 61 height 14
click at [886, 333] on button "Chiudi" at bounding box center [875, 333] width 29 height 16
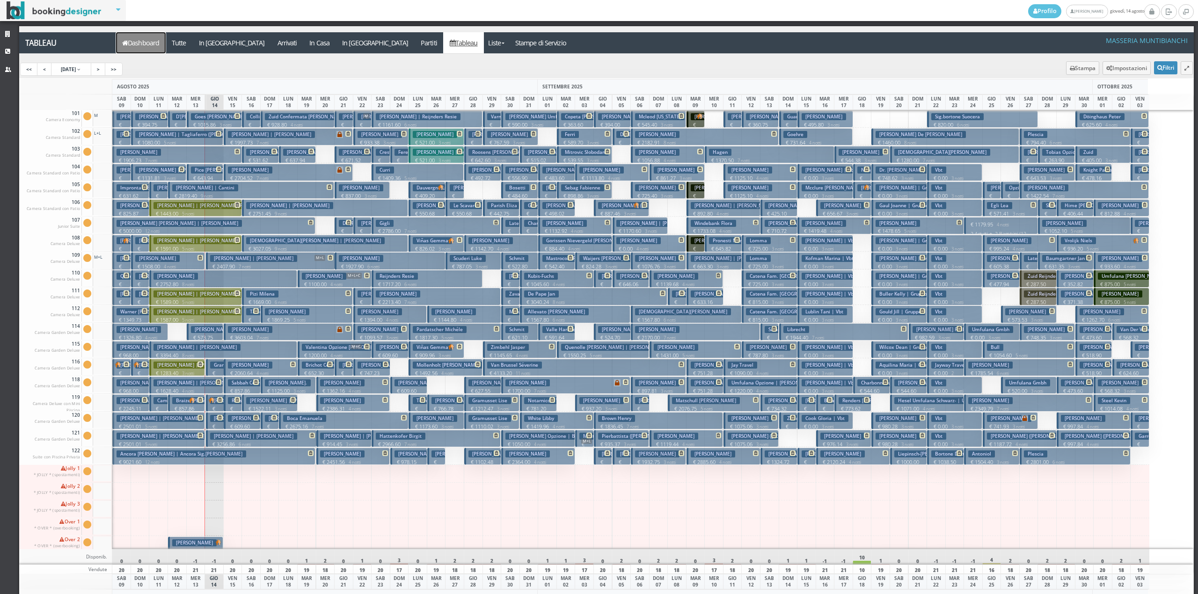
click at [158, 43] on link "Dashboard" at bounding box center [141, 42] width 50 height 21
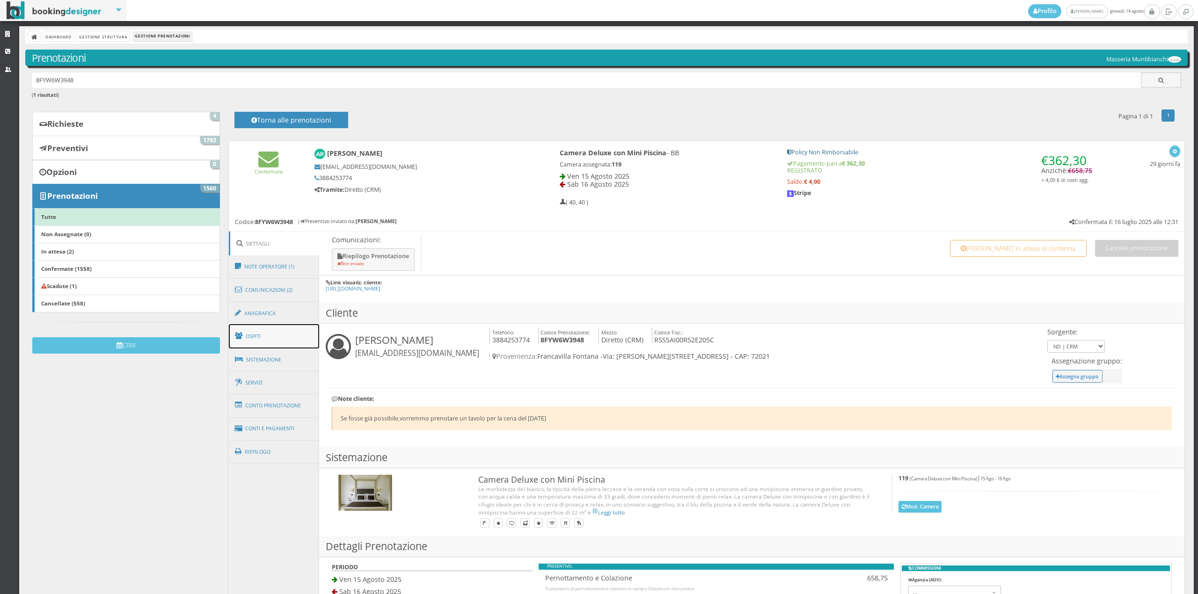
click at [263, 337] on link "Ospiti" at bounding box center [274, 336] width 91 height 24
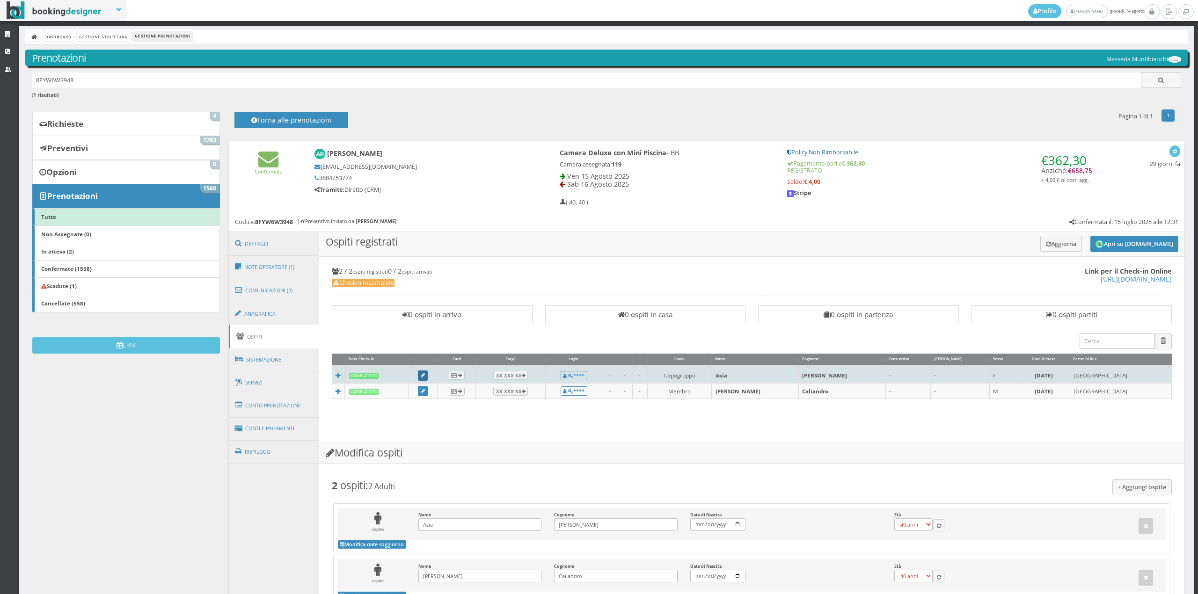
click at [427, 375] on link at bounding box center [423, 376] width 10 height 10
click at [425, 378] on icon at bounding box center [423, 375] width 4 height 5
click at [425, 376] on icon at bounding box center [423, 375] width 4 height 5
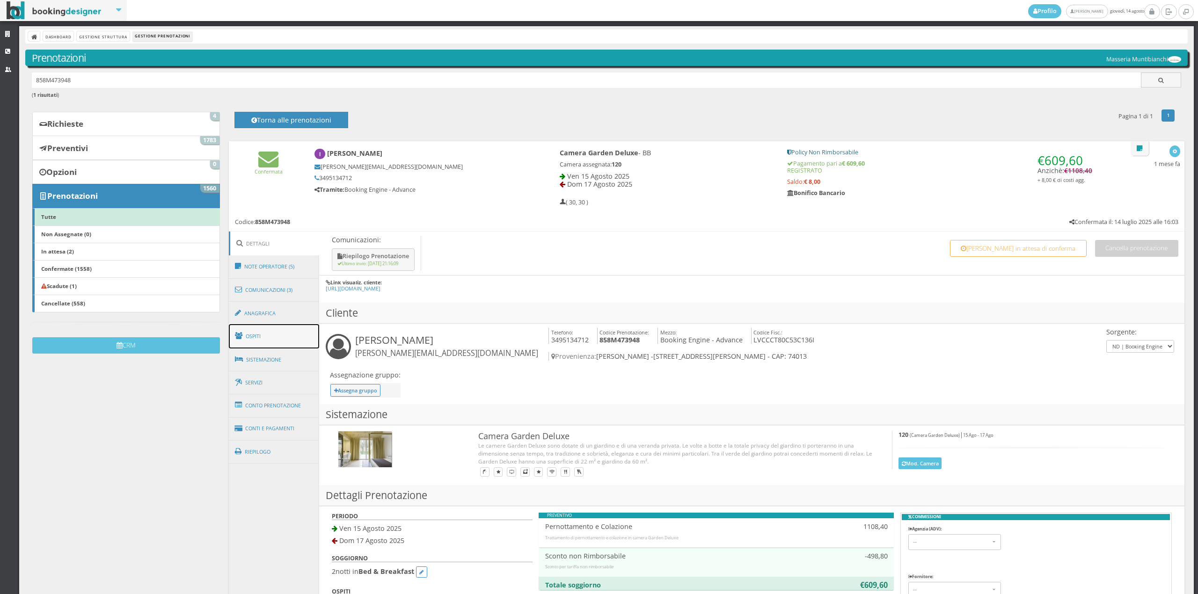
click at [271, 338] on link "Ospiti" at bounding box center [274, 336] width 91 height 24
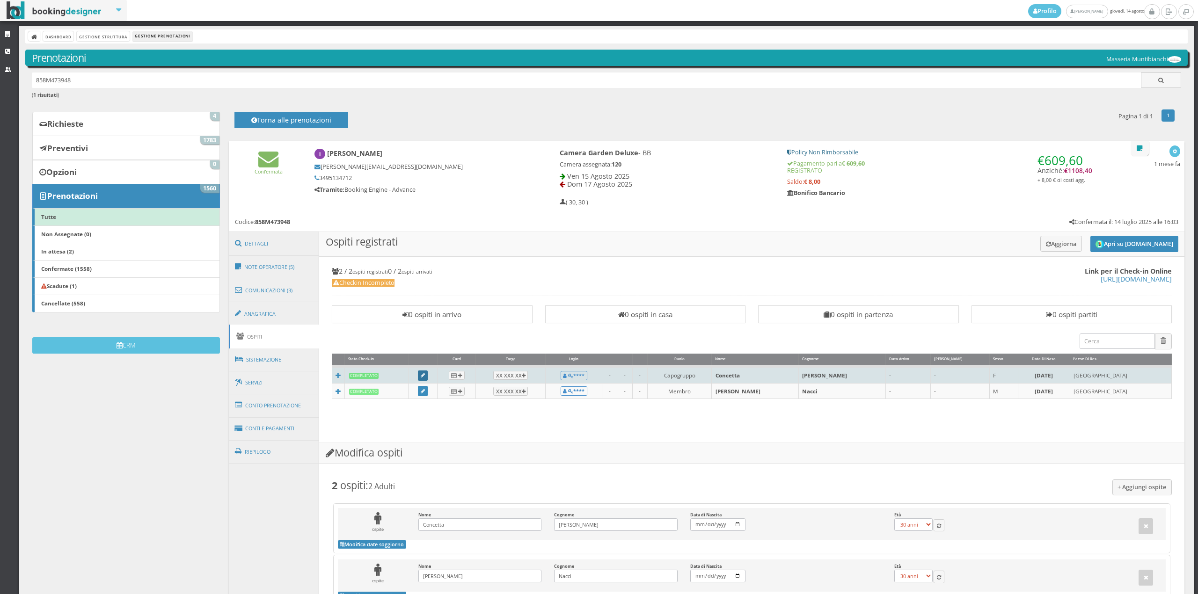
click at [428, 379] on link at bounding box center [423, 376] width 10 height 10
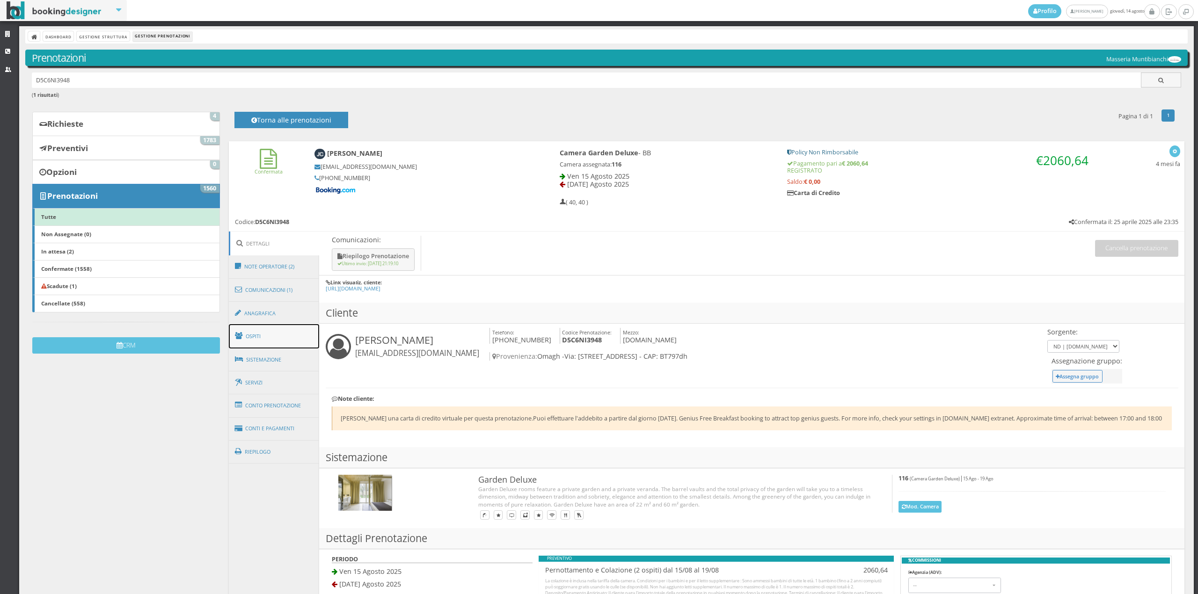
click at [265, 338] on link "Ospiti" at bounding box center [274, 336] width 91 height 24
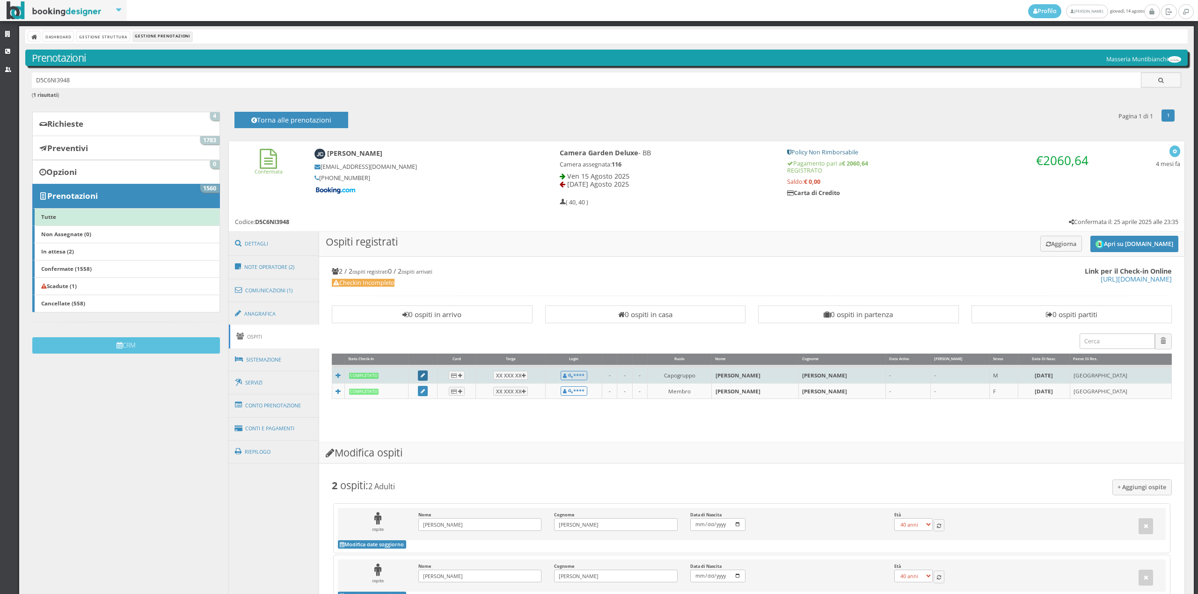
click at [425, 377] on icon at bounding box center [423, 375] width 4 height 5
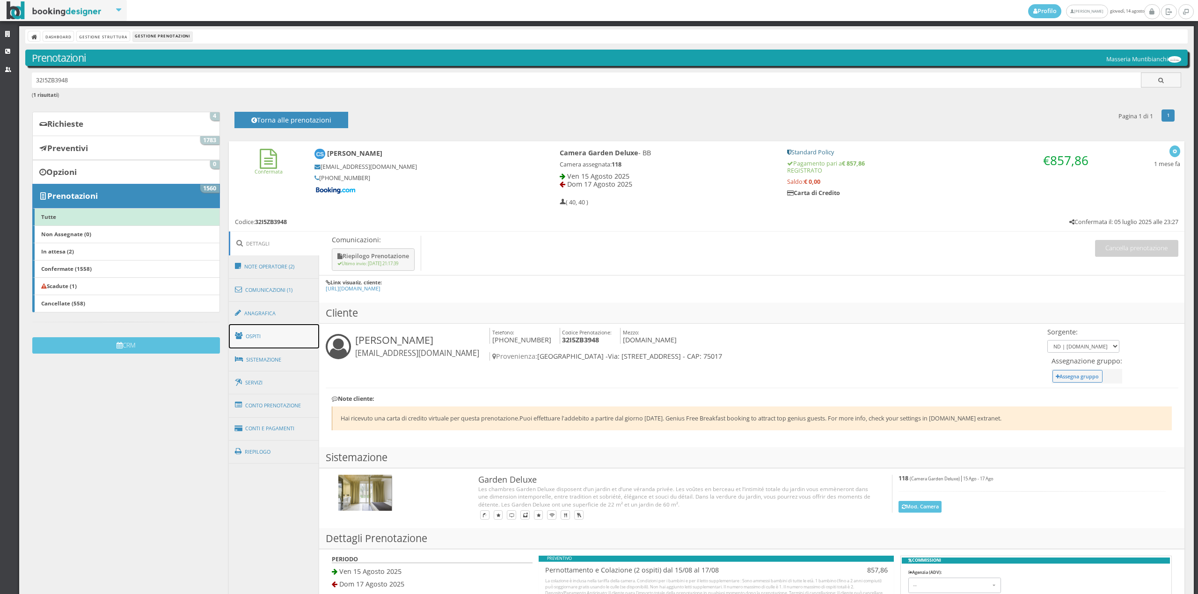
click at [270, 341] on link "Ospiti" at bounding box center [274, 336] width 91 height 24
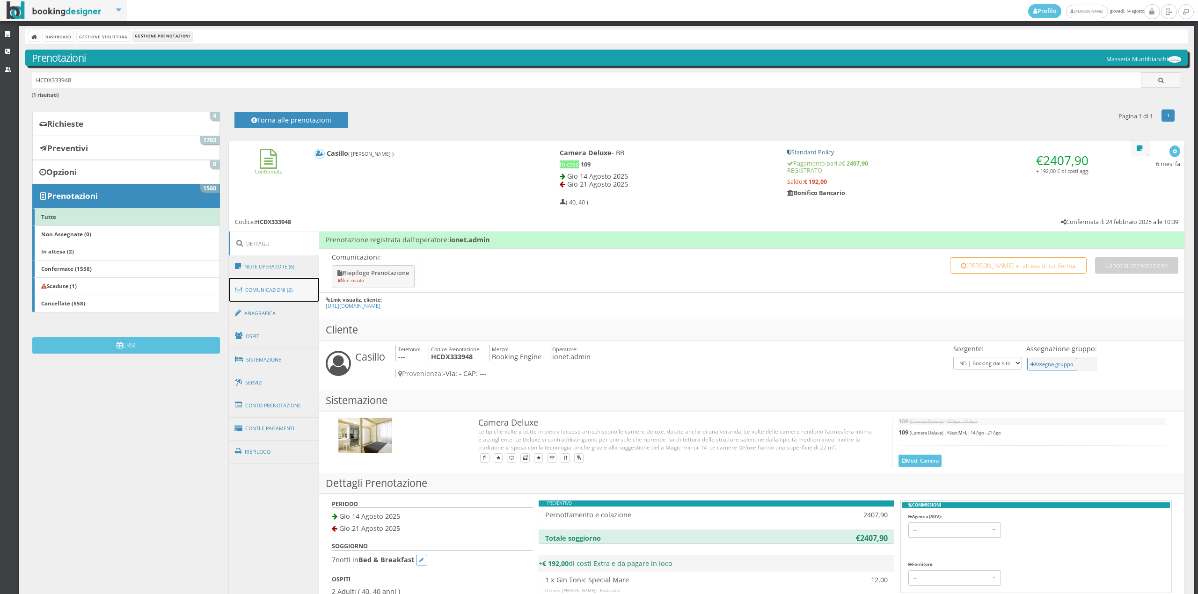
click at [276, 292] on link "Comunicazioni (2)" at bounding box center [274, 290] width 91 height 24
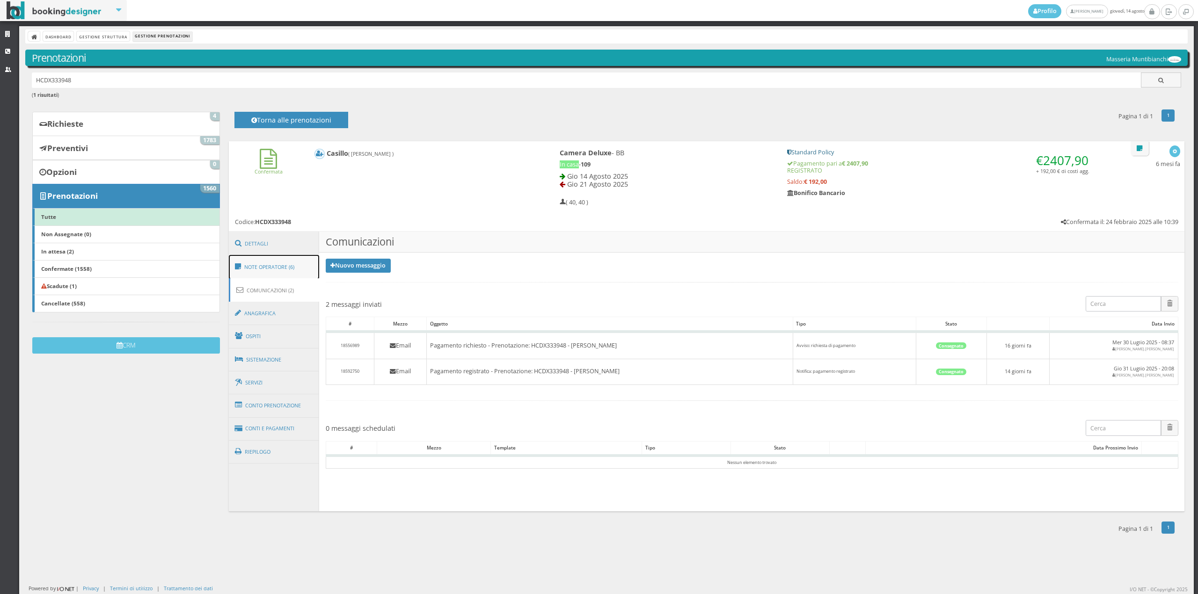
click at [272, 273] on link "Note Operatore (6)" at bounding box center [274, 267] width 91 height 24
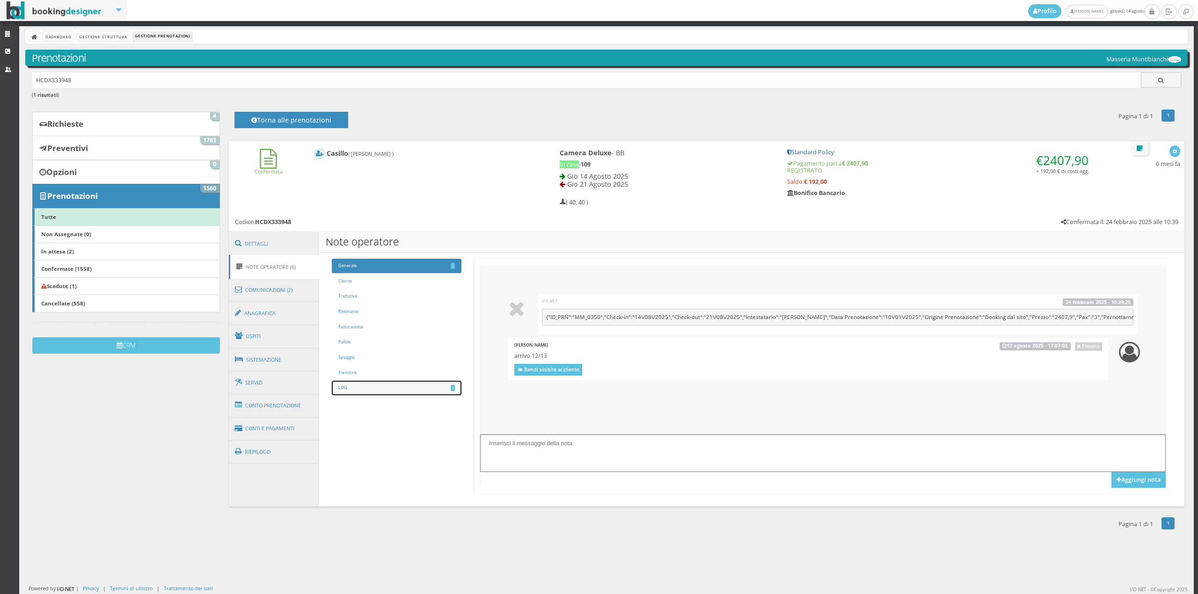
click at [351, 386] on link "LOG 5" at bounding box center [397, 388] width 130 height 15
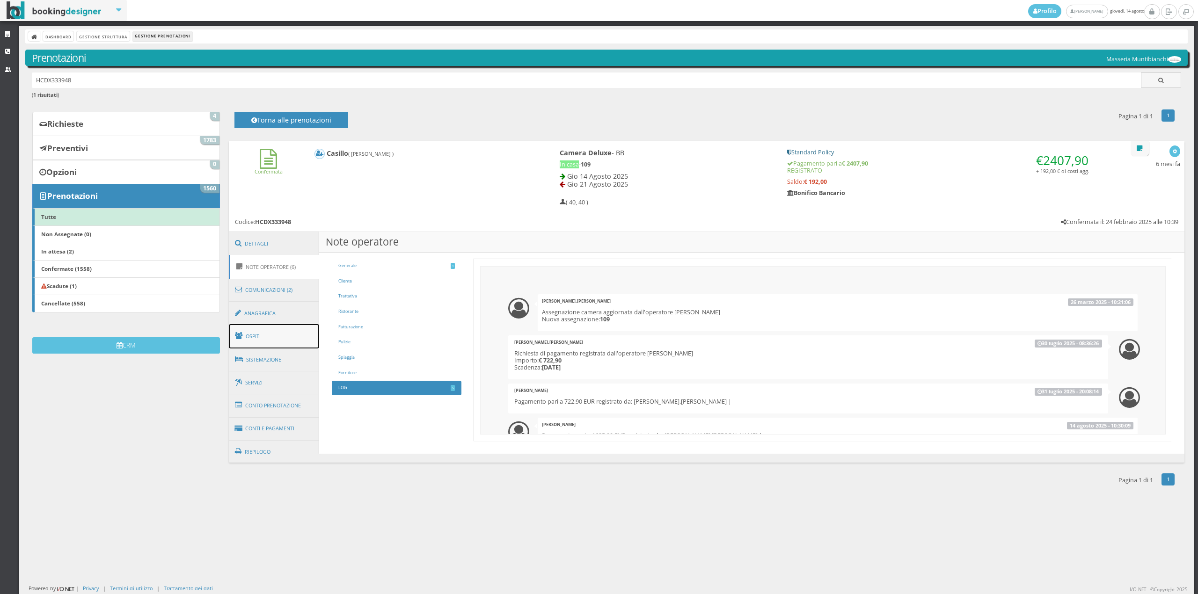
click at [285, 325] on link "Ospiti" at bounding box center [274, 336] width 91 height 24
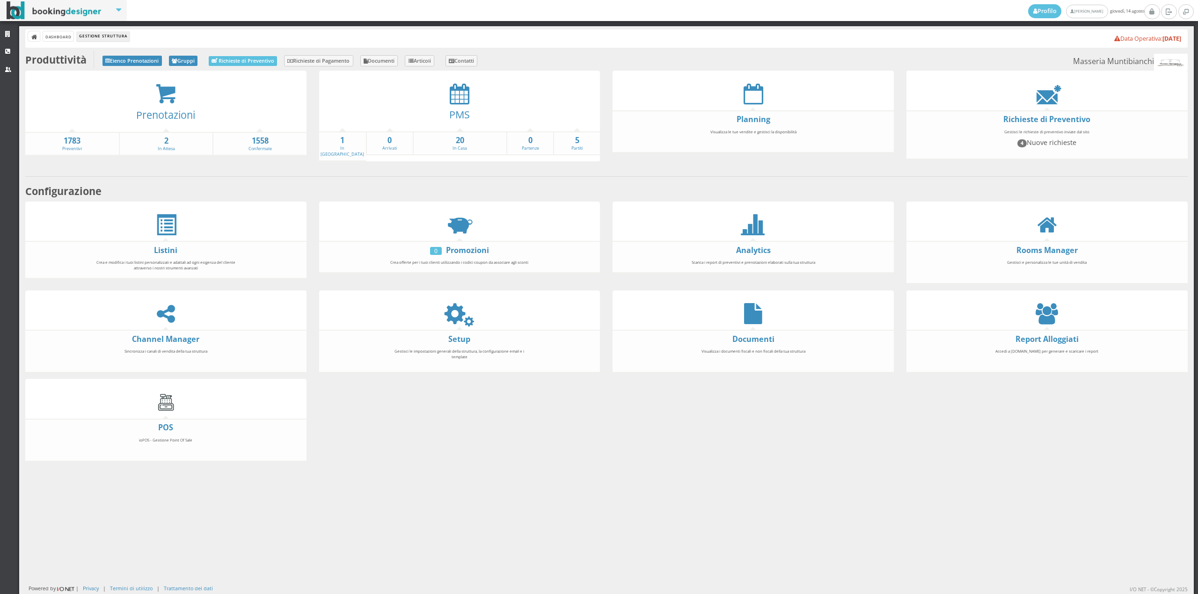
click at [1045, 310] on icon at bounding box center [1047, 313] width 22 height 21
click at [442, 323] on div "Setup Gestisci le impostazioni generali della struttura, la configurazione emai…" at bounding box center [459, 338] width 281 height 70
click at [449, 314] on icon at bounding box center [459, 313] width 21 height 21
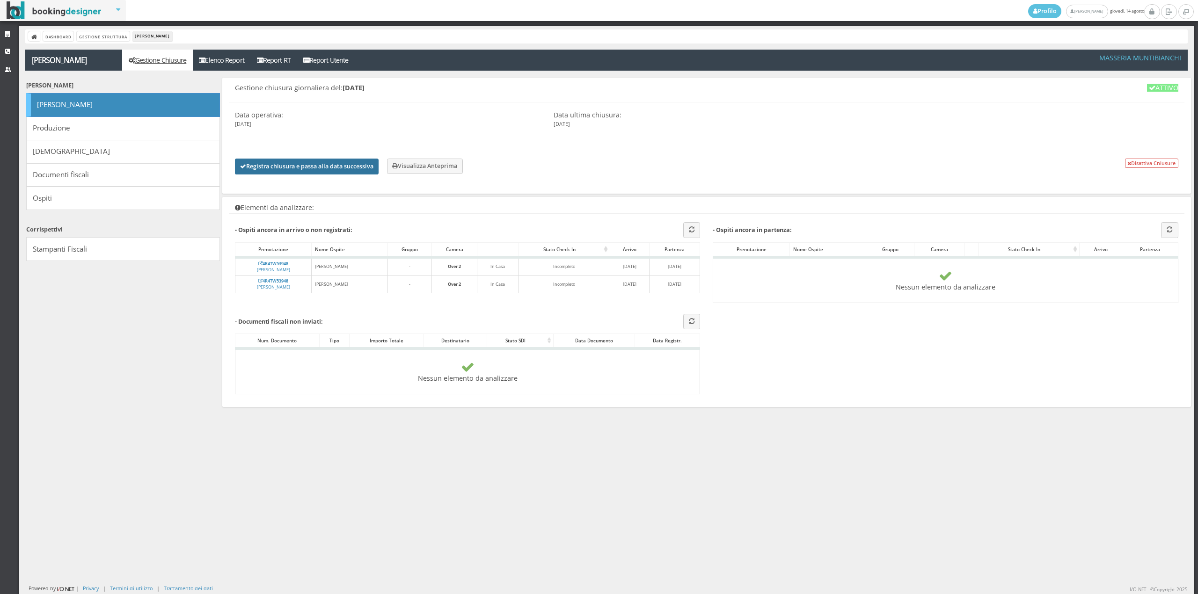
click at [305, 170] on button "Registra chiusura e passa alla data successiva" at bounding box center [307, 167] width 144 height 16
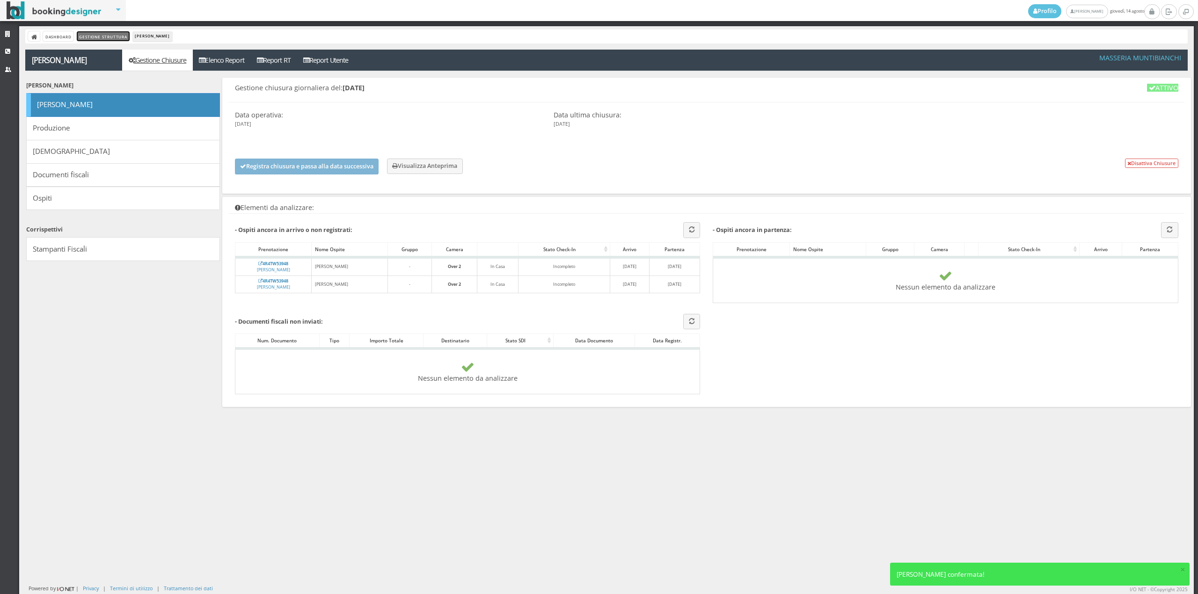
click at [123, 39] on link "Gestione Struttura" at bounding box center [103, 36] width 52 height 10
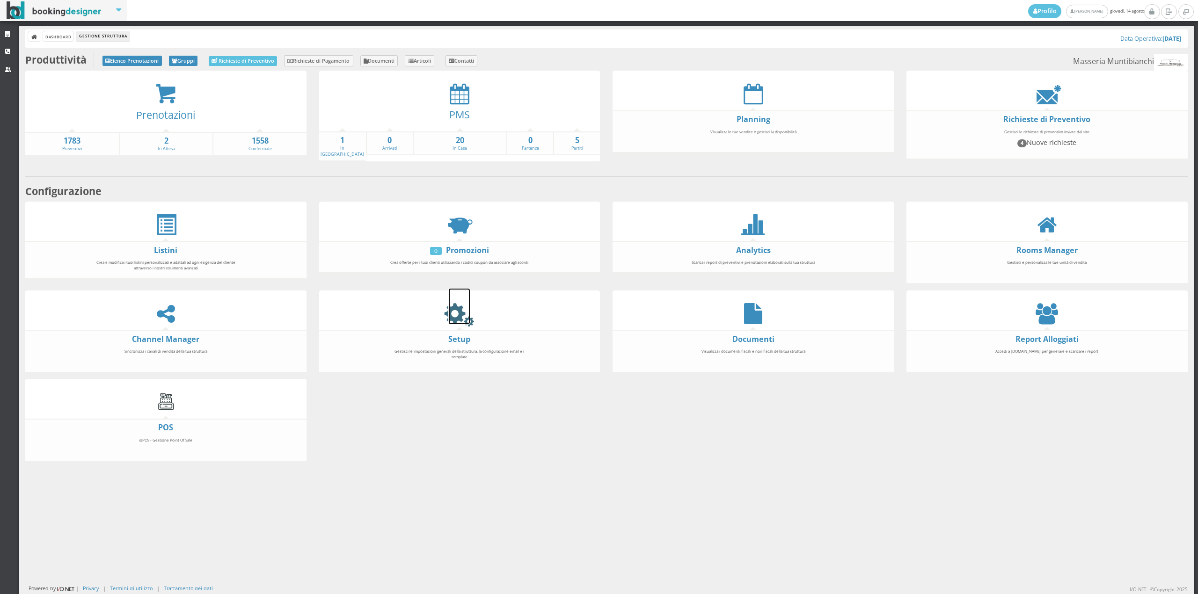
click at [461, 315] on icon at bounding box center [459, 313] width 21 height 21
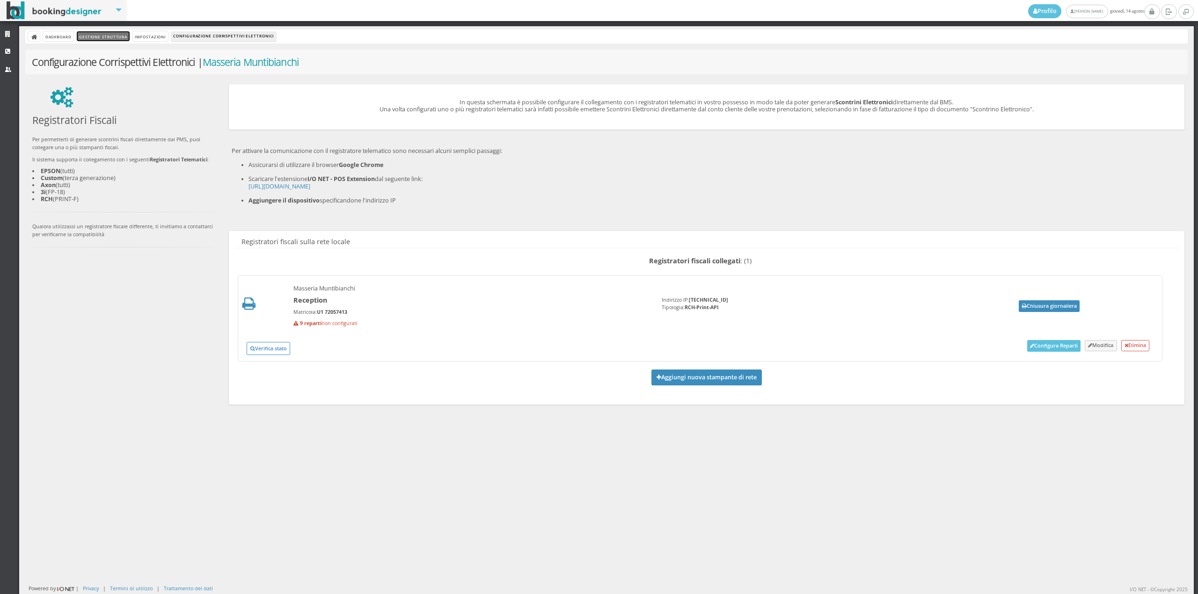
click at [89, 33] on link "Gestione Struttura" at bounding box center [103, 36] width 52 height 10
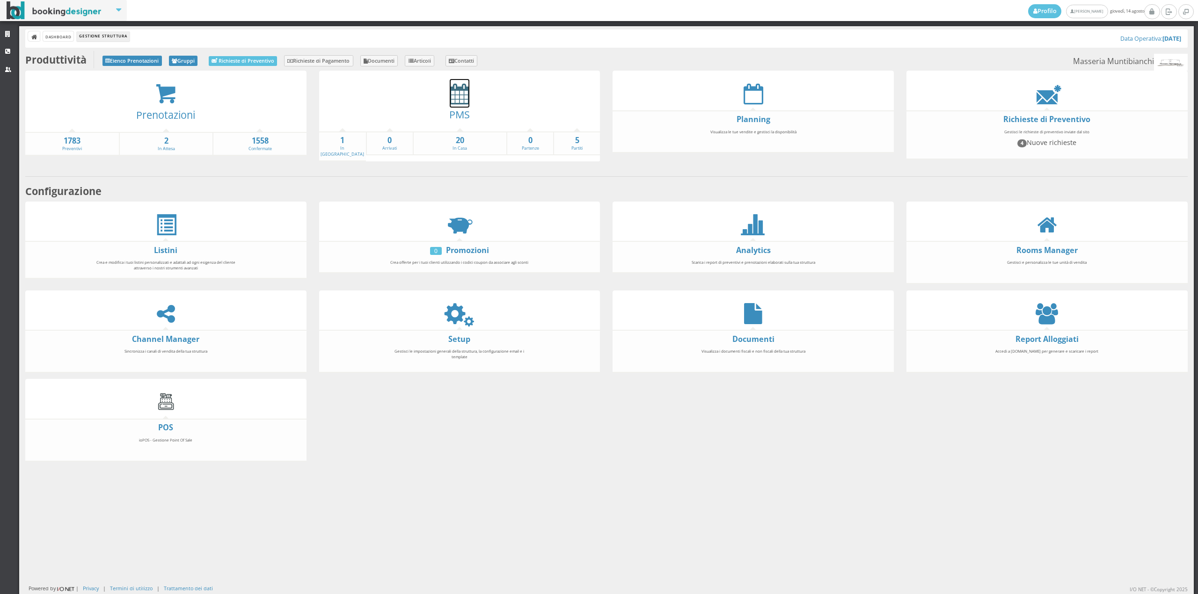
click at [456, 96] on icon at bounding box center [460, 93] width 20 height 21
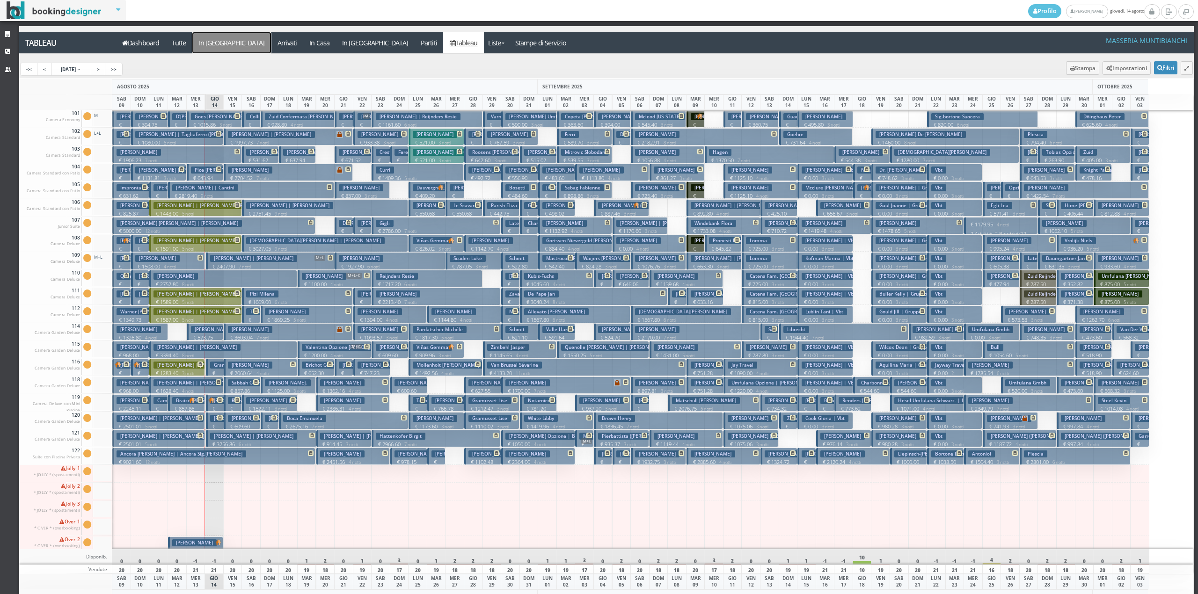
click at [221, 50] on a=pms-arrival-reservations"] "In [GEOGRAPHIC_DATA]" at bounding box center [231, 42] width 79 height 21
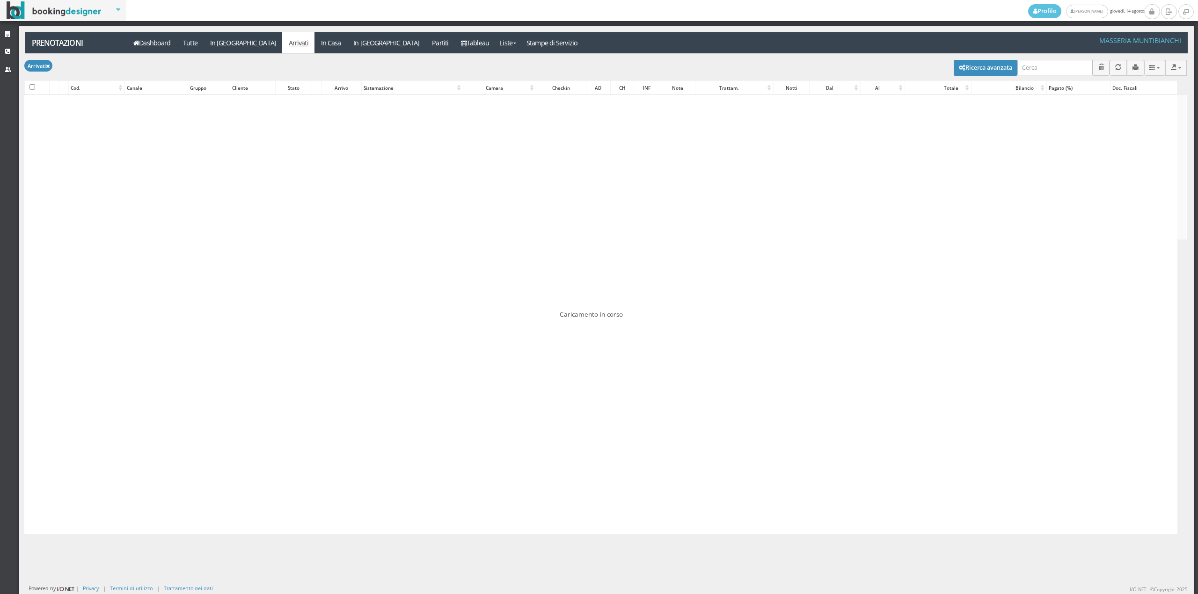
checkbox input "false"
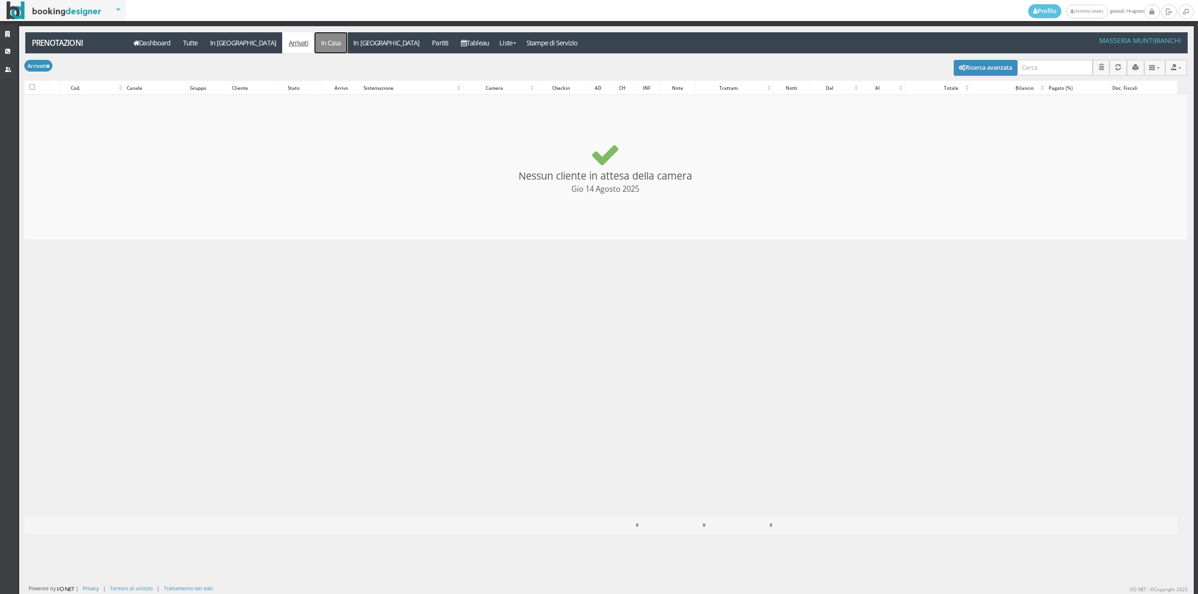
click at [315, 42] on link "In Casa" at bounding box center [331, 42] width 33 height 21
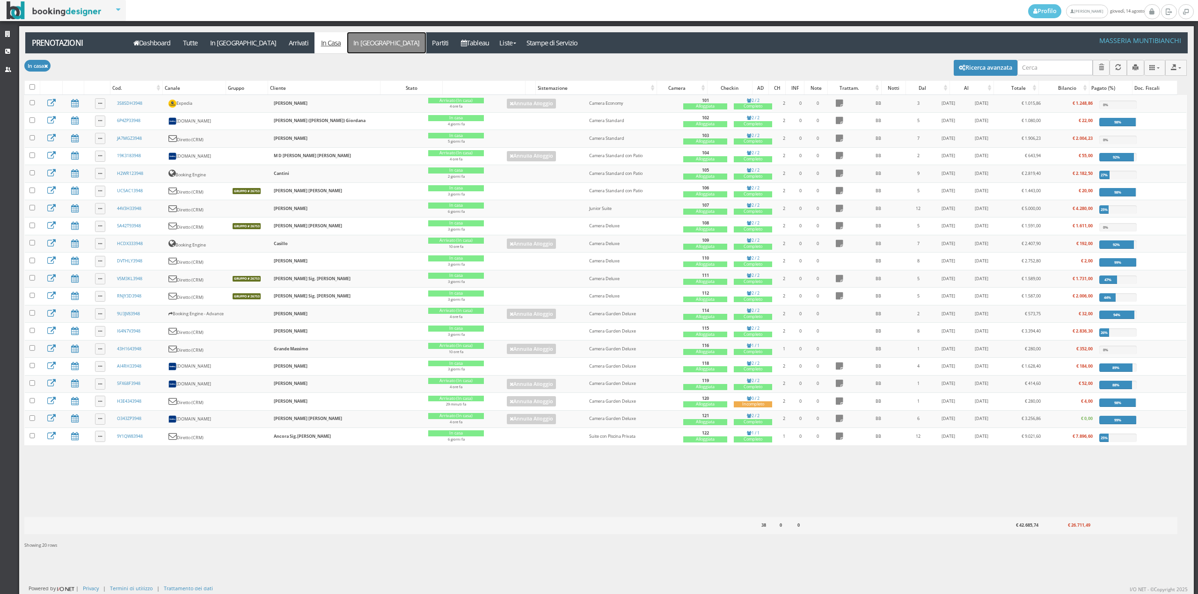
click at [347, 43] on link "In [GEOGRAPHIC_DATA]" at bounding box center [386, 42] width 79 height 21
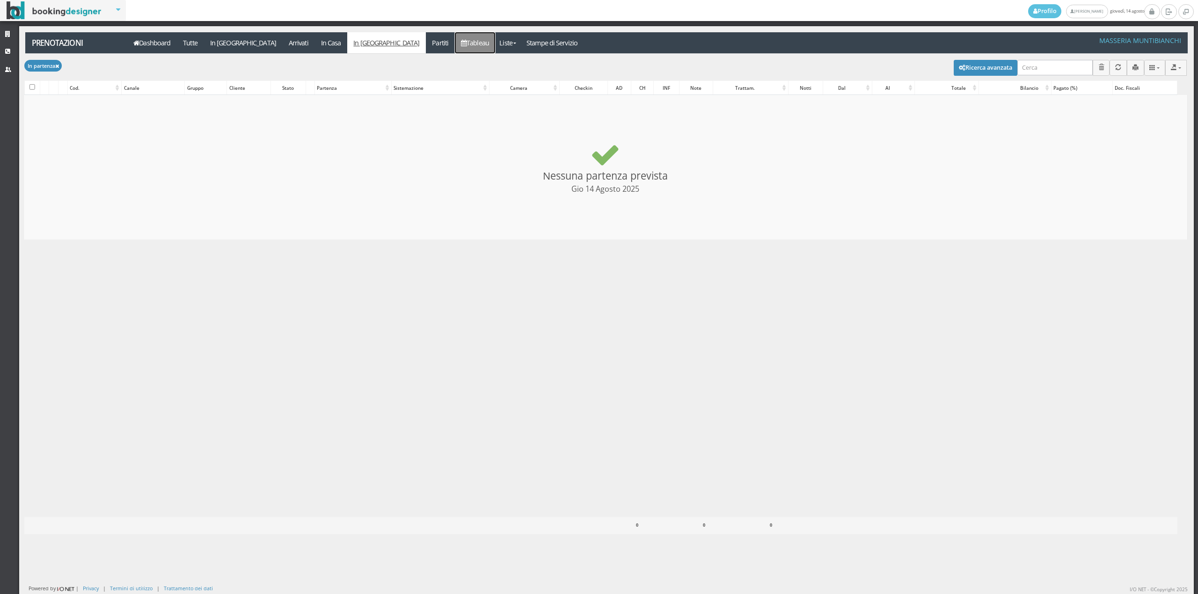
click at [455, 45] on link "Tableau" at bounding box center [475, 42] width 41 height 21
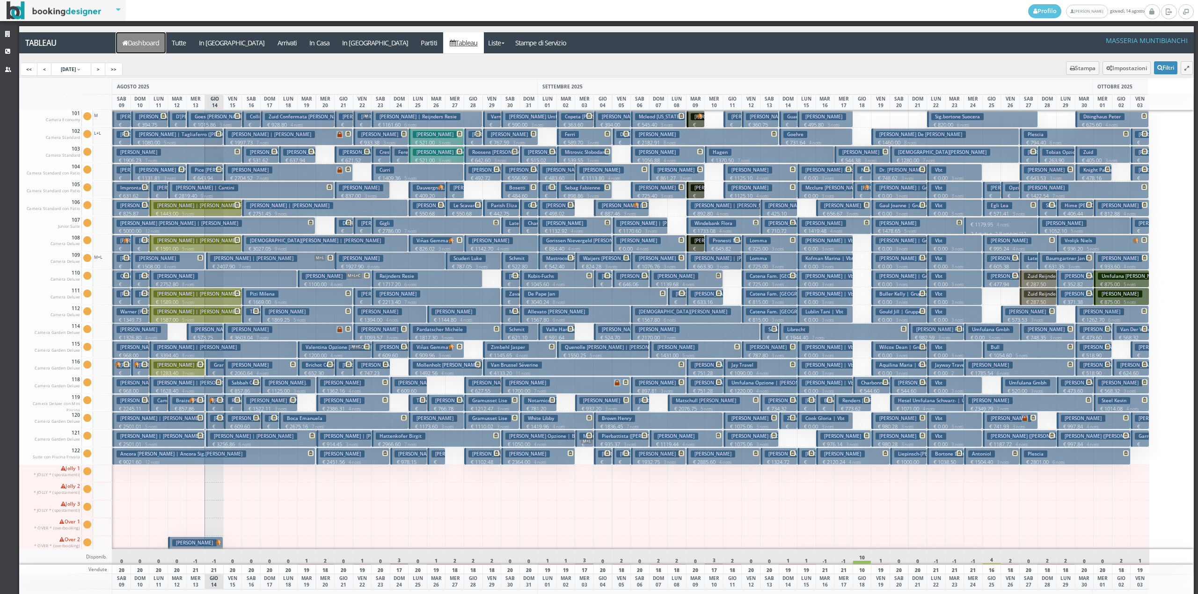
click at [143, 47] on link "Dashboard" at bounding box center [141, 42] width 50 height 21
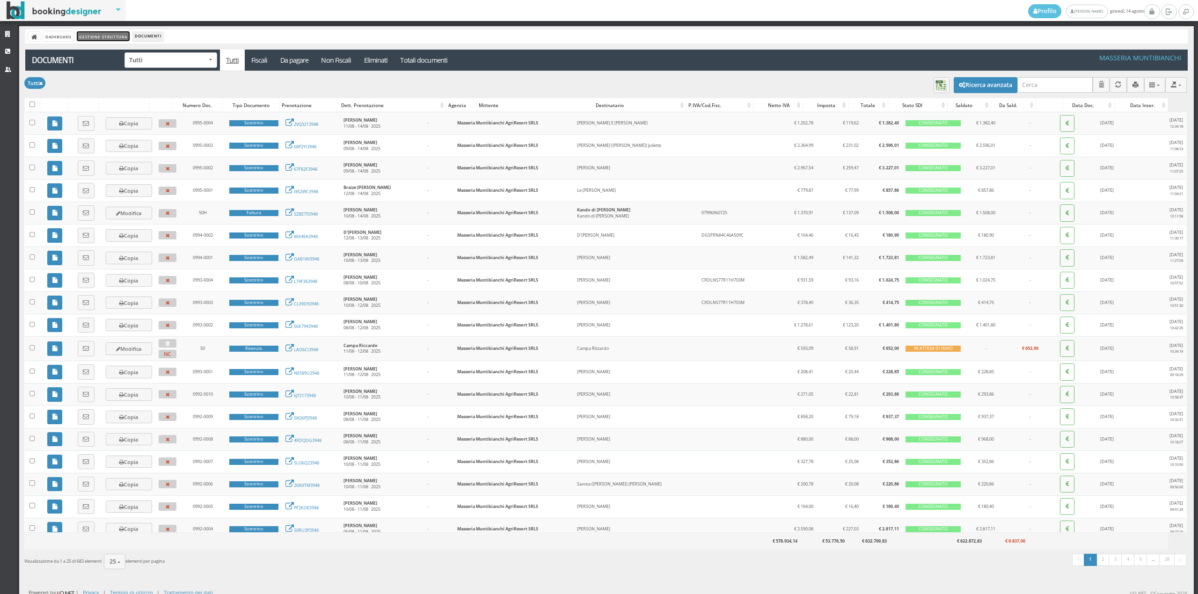
click at [90, 40] on link "Gestione Struttura" at bounding box center [103, 36] width 52 height 10
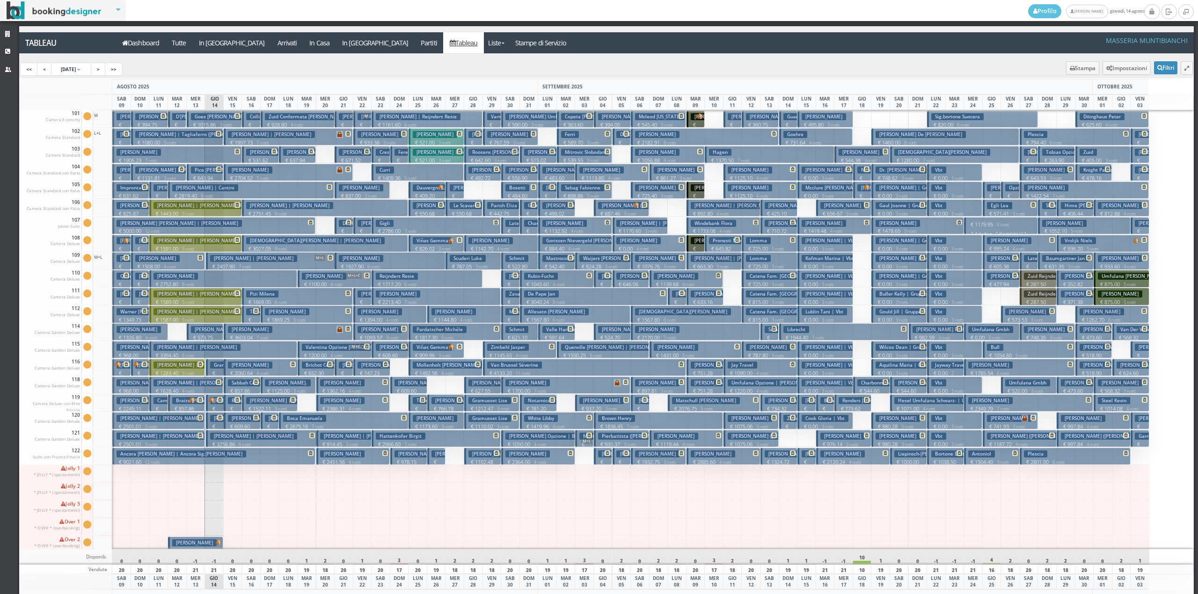
click at [154, 332] on h3 "Ghezzi Riccardo" at bounding box center [139, 329] width 44 height 7
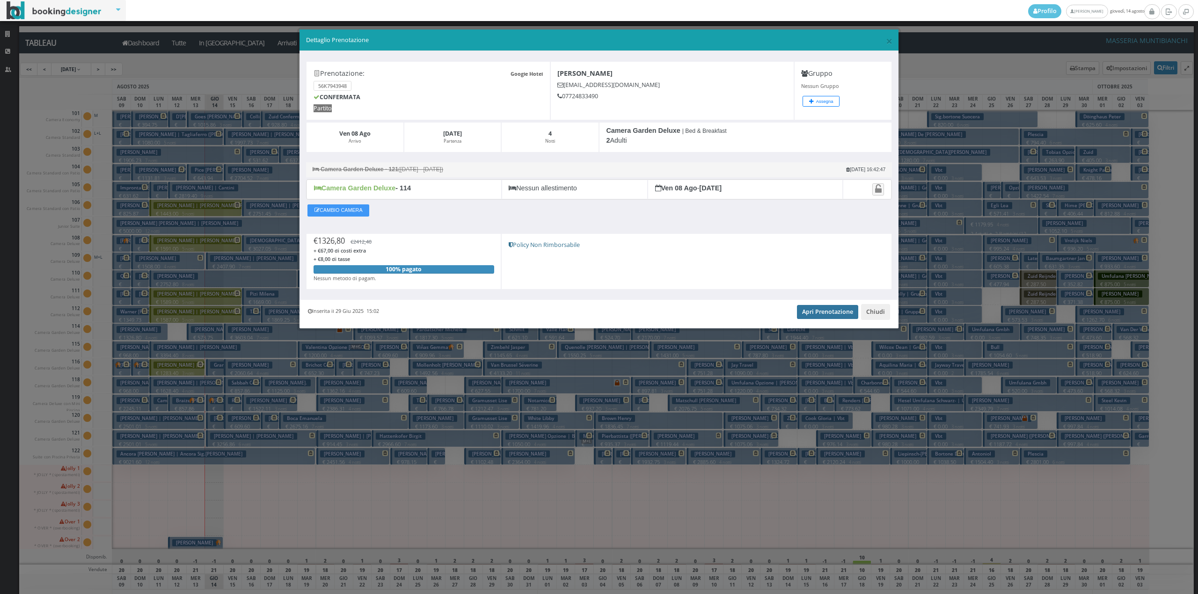
click at [826, 311] on link "Apri Prenotazione" at bounding box center [827, 312] width 61 height 14
click at [886, 317] on button "Chiudi" at bounding box center [875, 312] width 29 height 16
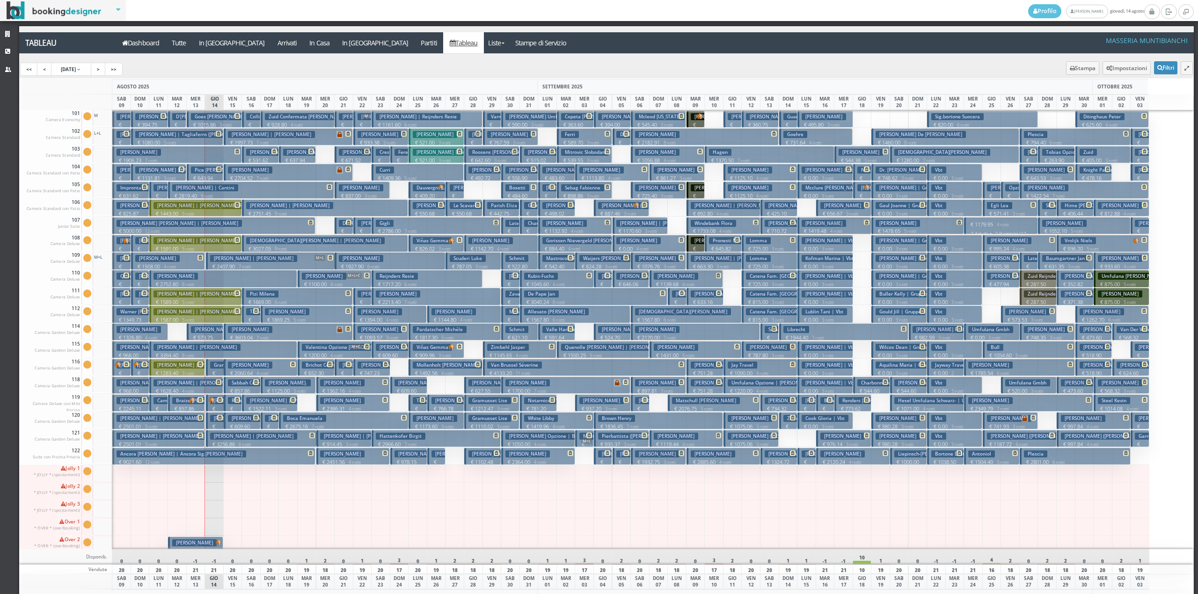
click at [158, 195] on p "€ 224.85 1 notti" at bounding box center [159, 206] width 11 height 29
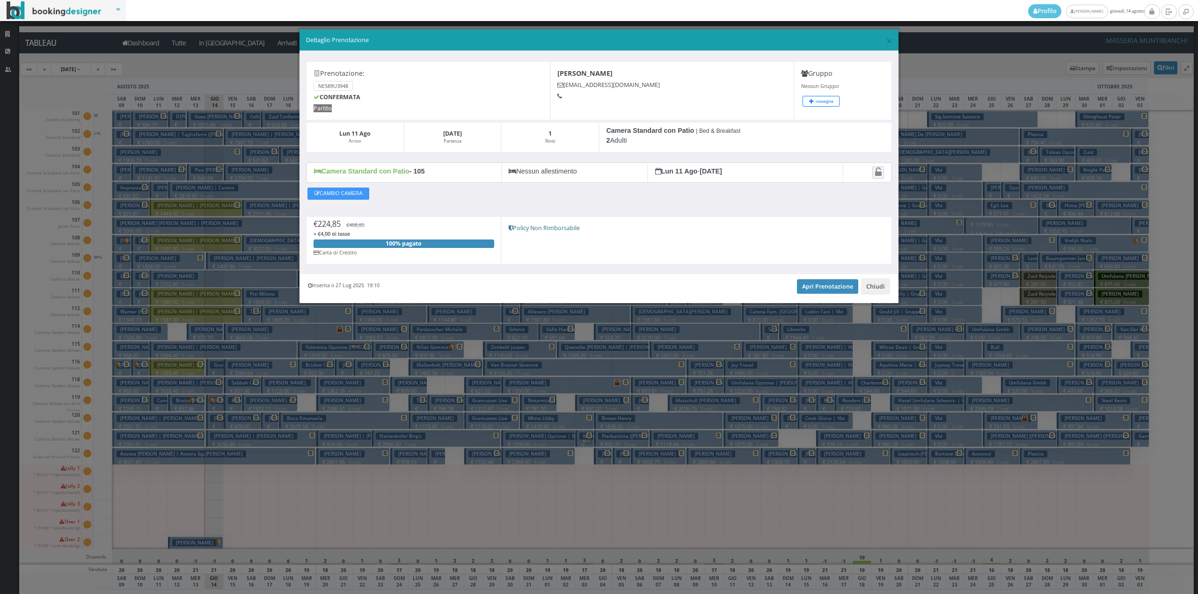
click at [811, 280] on div "Inserita il 27 Lug 2025 19:10 Apri Prenotazione Chiudi" at bounding box center [599, 288] width 599 height 29
click at [811, 293] on link "Apri Prenotazione" at bounding box center [827, 286] width 61 height 14
click at [871, 291] on button "Chiudi" at bounding box center [875, 286] width 29 height 16
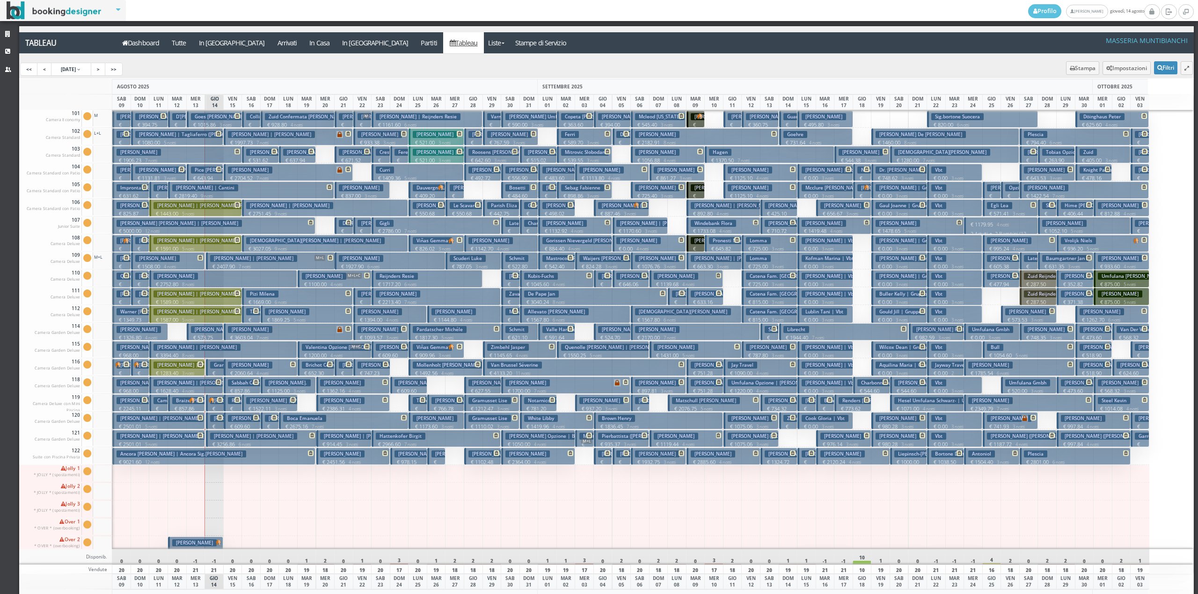
click at [166, 120] on h3 "[PERSON_NAME]" at bounding box center [157, 116] width 44 height 7
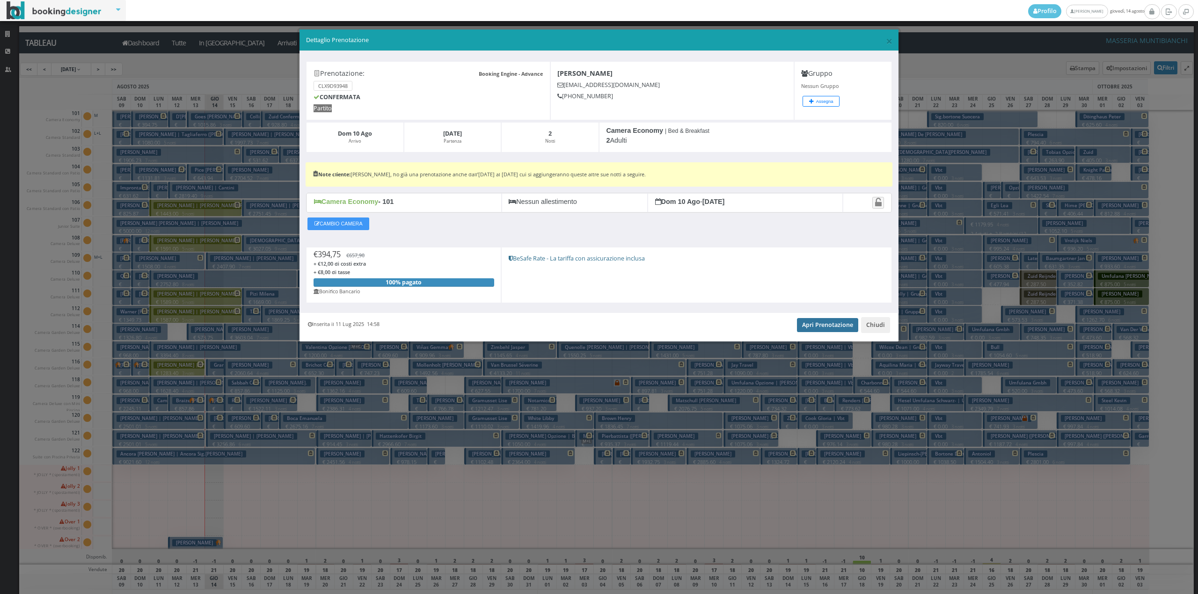
click at [839, 329] on link "Apri Prenotazione" at bounding box center [827, 325] width 61 height 14
click at [873, 323] on button "Chiudi" at bounding box center [875, 325] width 29 height 16
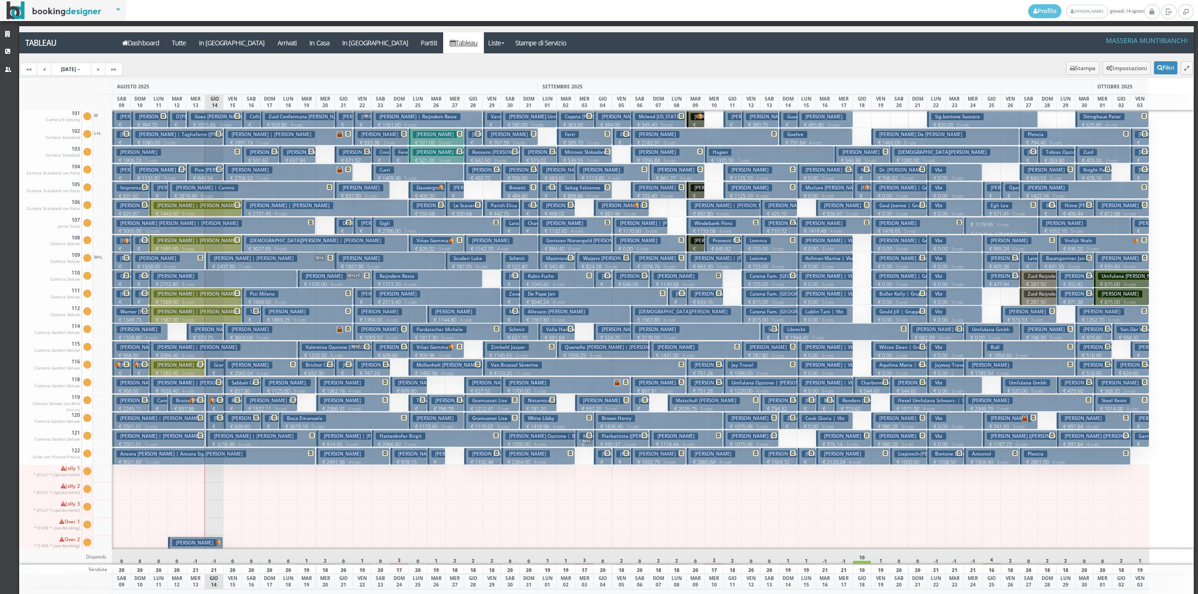
click at [126, 115] on h3 "[PERSON_NAME]" at bounding box center [139, 116] width 44 height 7
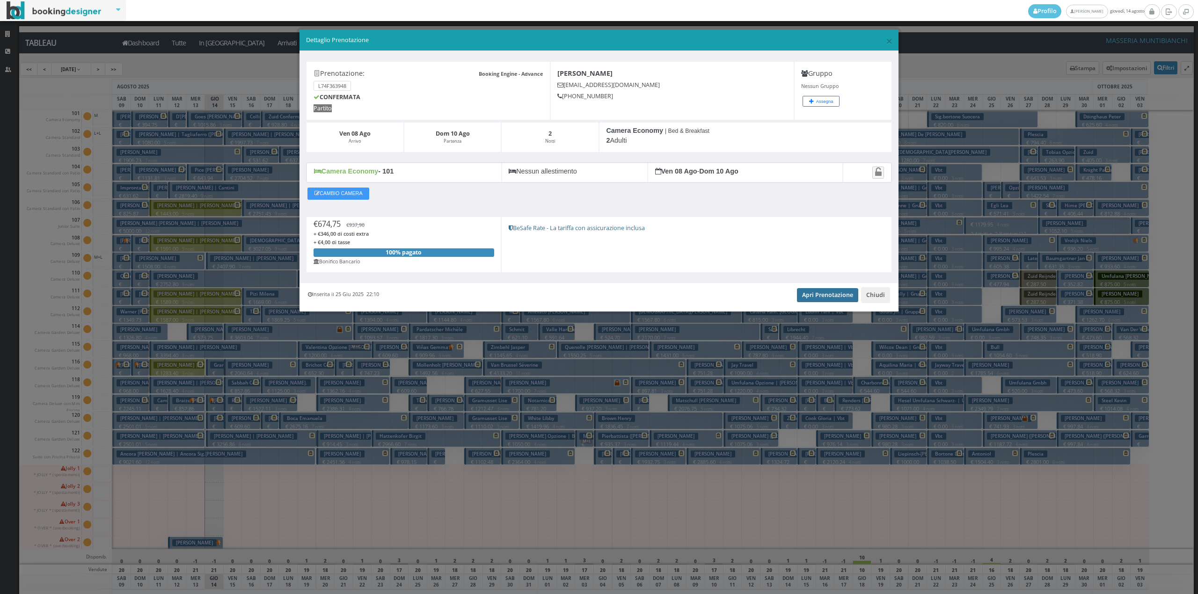
click at [813, 299] on link "Apri Prenotazione" at bounding box center [827, 295] width 61 height 14
click at [871, 299] on button "Chiudi" at bounding box center [875, 295] width 29 height 16
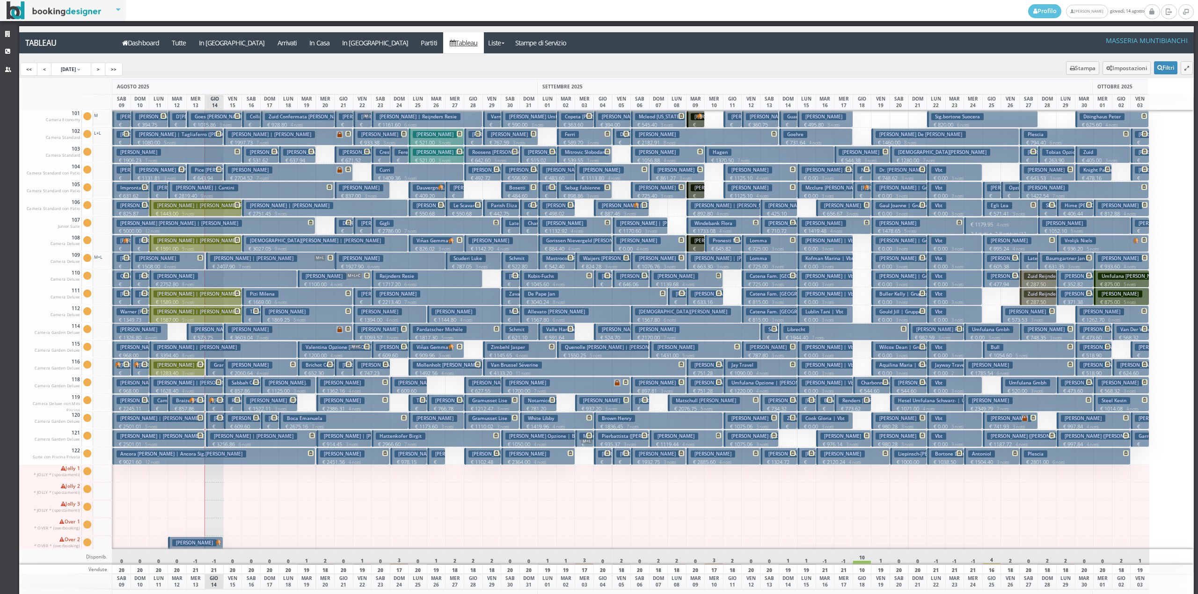
click at [218, 422] on h3 "[PERSON_NAME]" at bounding box center [232, 418] width 44 height 7
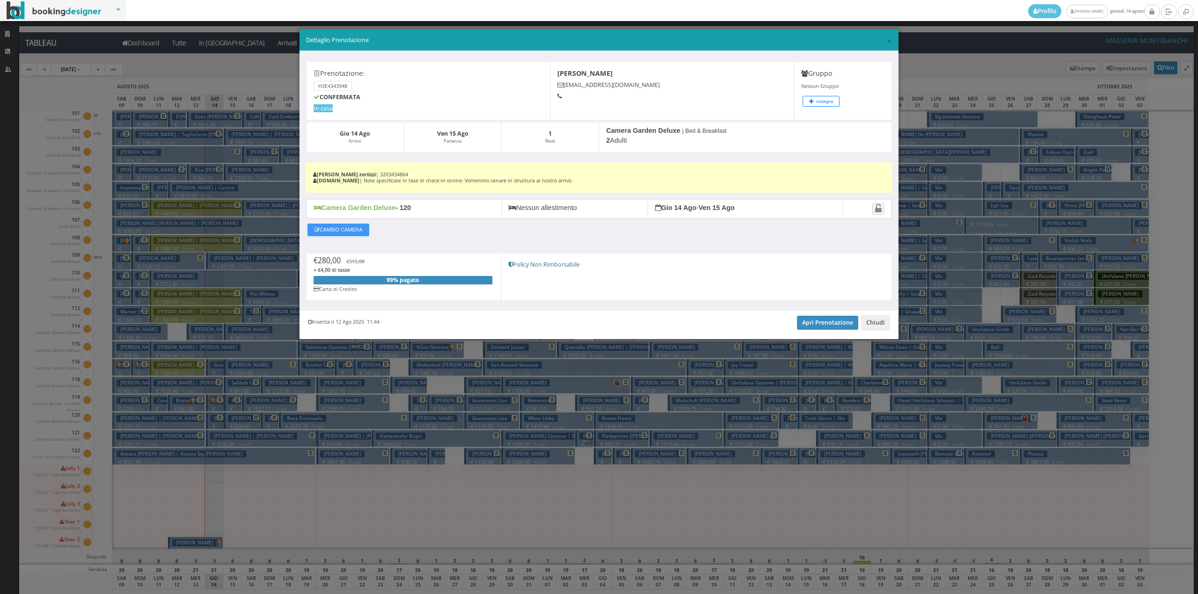
click at [820, 333] on div "Inserita il 12 Ago 2025 11:44 Apri Prenotazione Chiudi" at bounding box center [599, 325] width 599 height 29
click at [824, 328] on link "Apri Prenotazione" at bounding box center [827, 323] width 61 height 14
click at [868, 328] on button "Chiudi" at bounding box center [875, 323] width 29 height 16
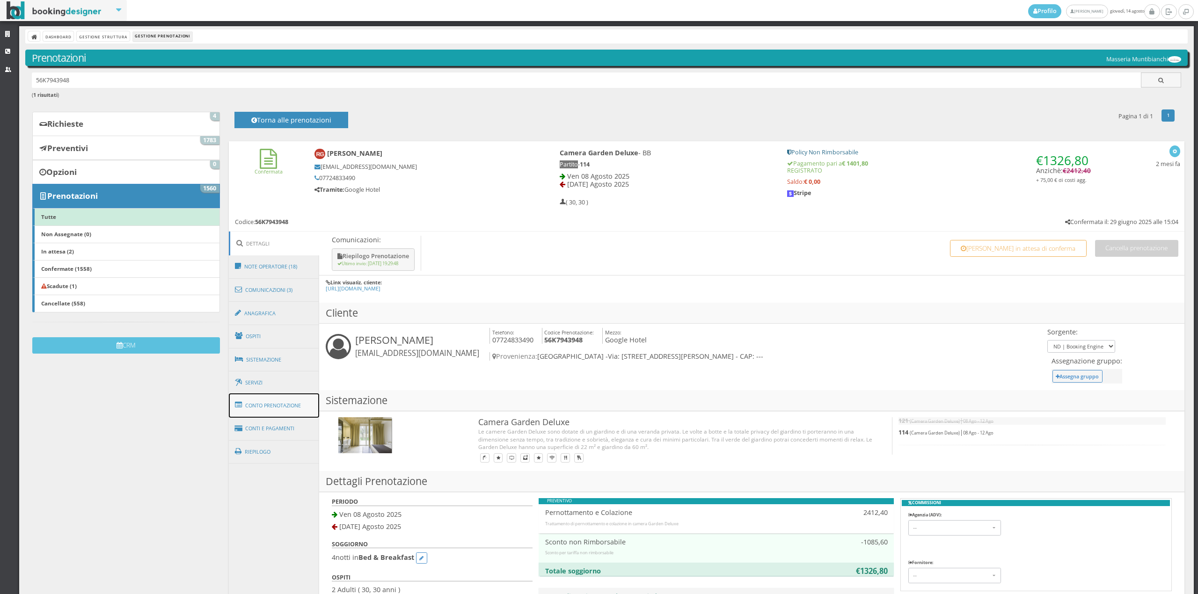
click at [285, 409] on link "Conto Prenotazione" at bounding box center [274, 406] width 91 height 24
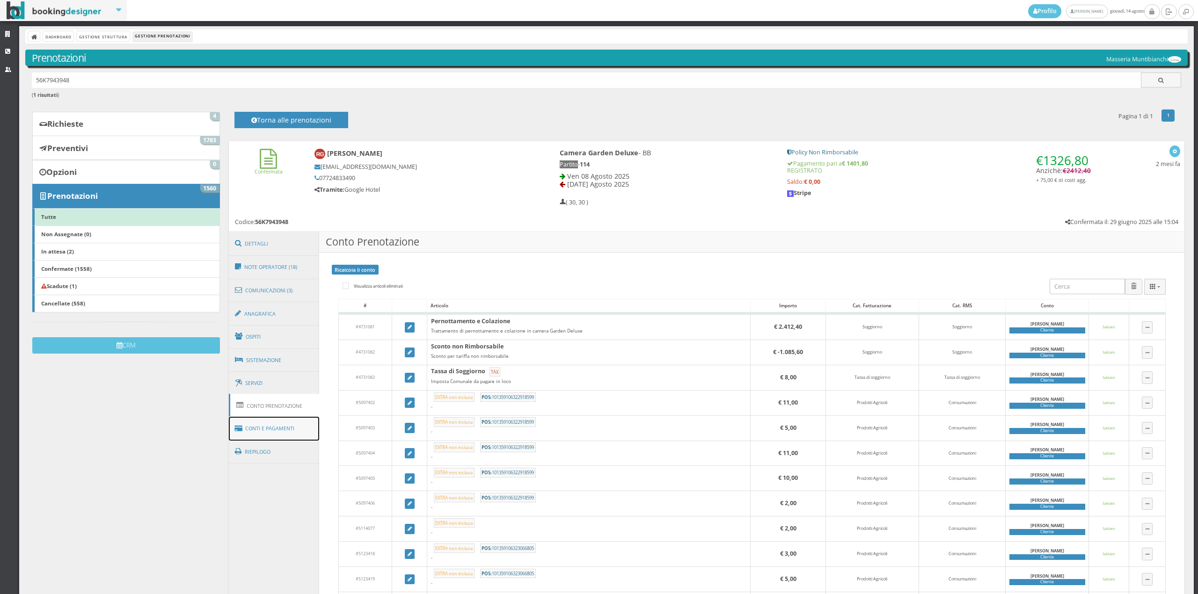
click at [278, 428] on link "Conti e Pagamenti" at bounding box center [274, 429] width 91 height 24
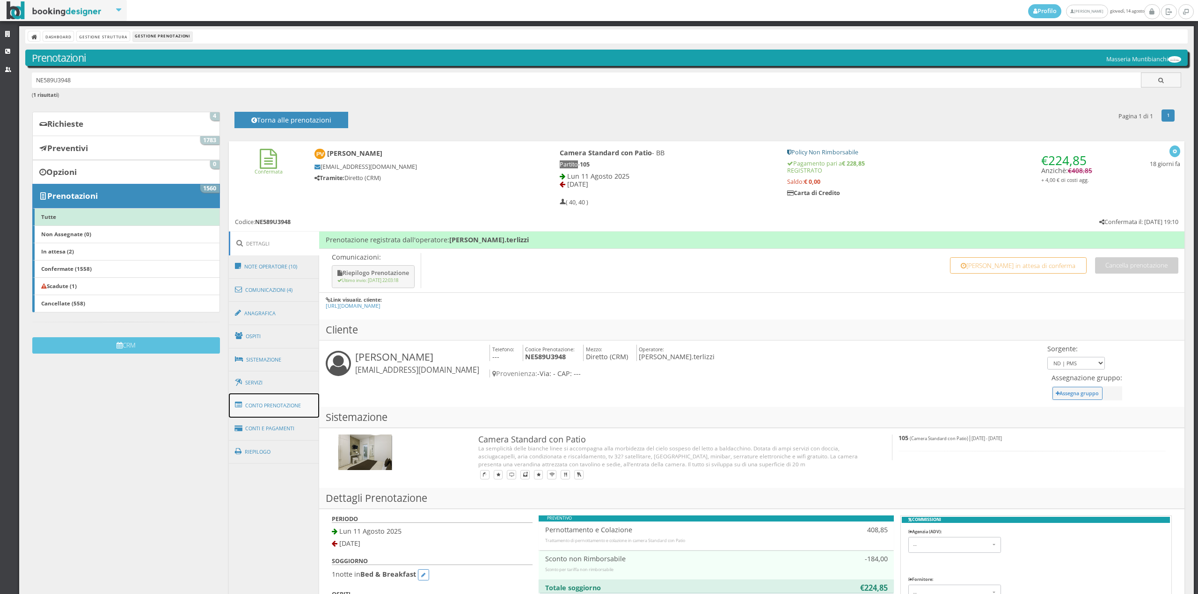
click at [275, 404] on link "Conto Prenotazione" at bounding box center [274, 406] width 91 height 24
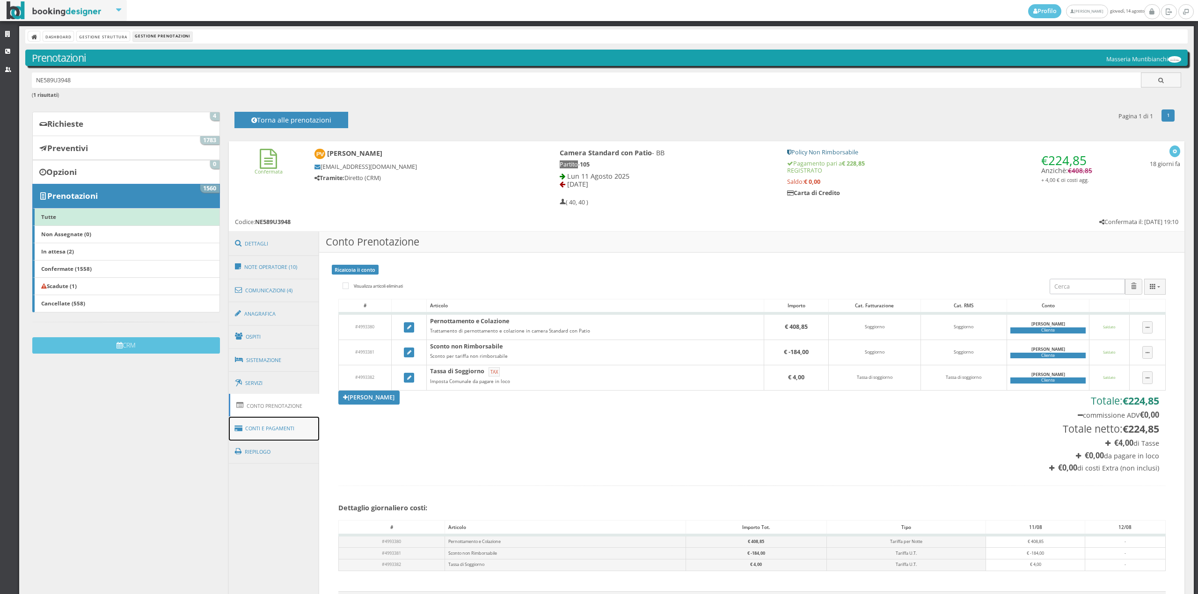
click at [274, 433] on link "Conti e Pagamenti" at bounding box center [274, 429] width 91 height 24
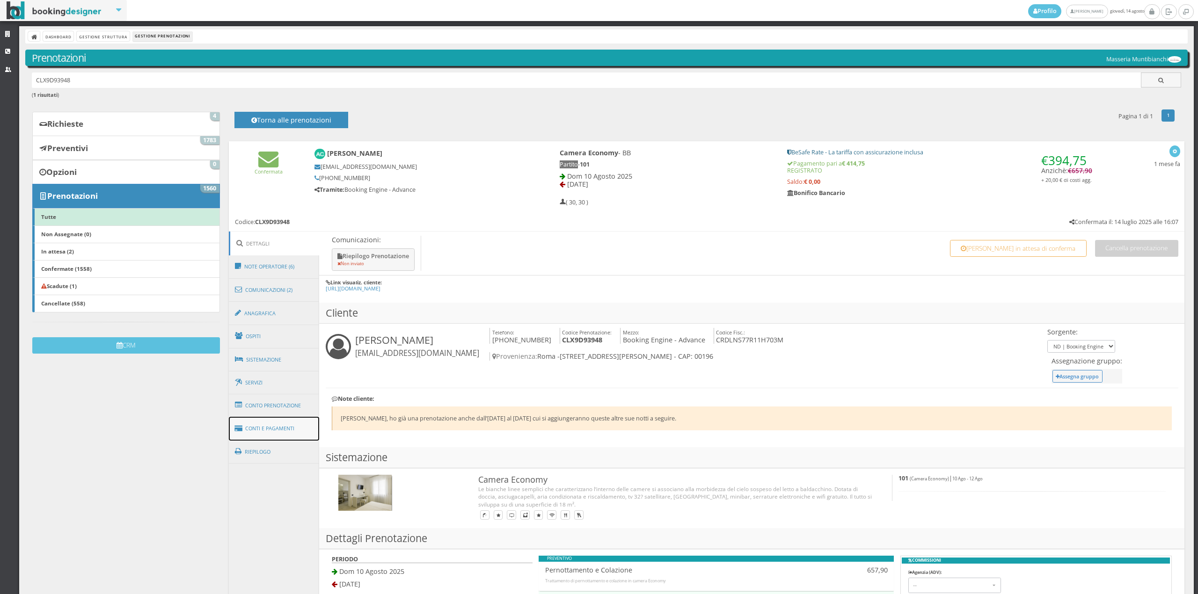
click at [293, 424] on link "Conti e Pagamenti" at bounding box center [274, 429] width 91 height 24
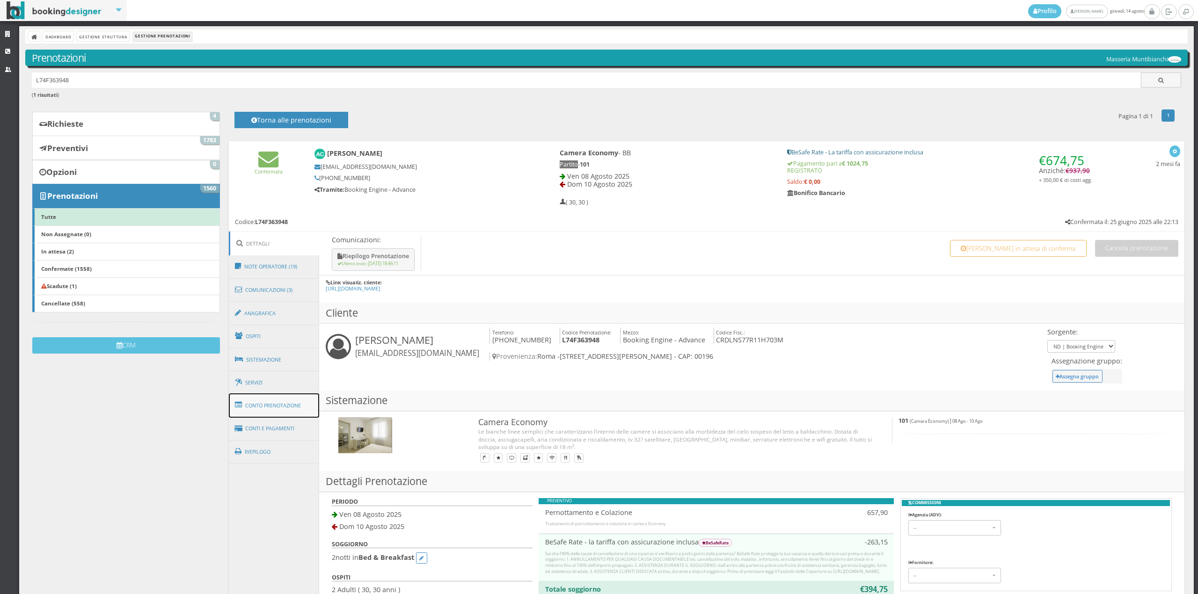
click at [291, 405] on link "Conto Prenotazione" at bounding box center [274, 406] width 91 height 24
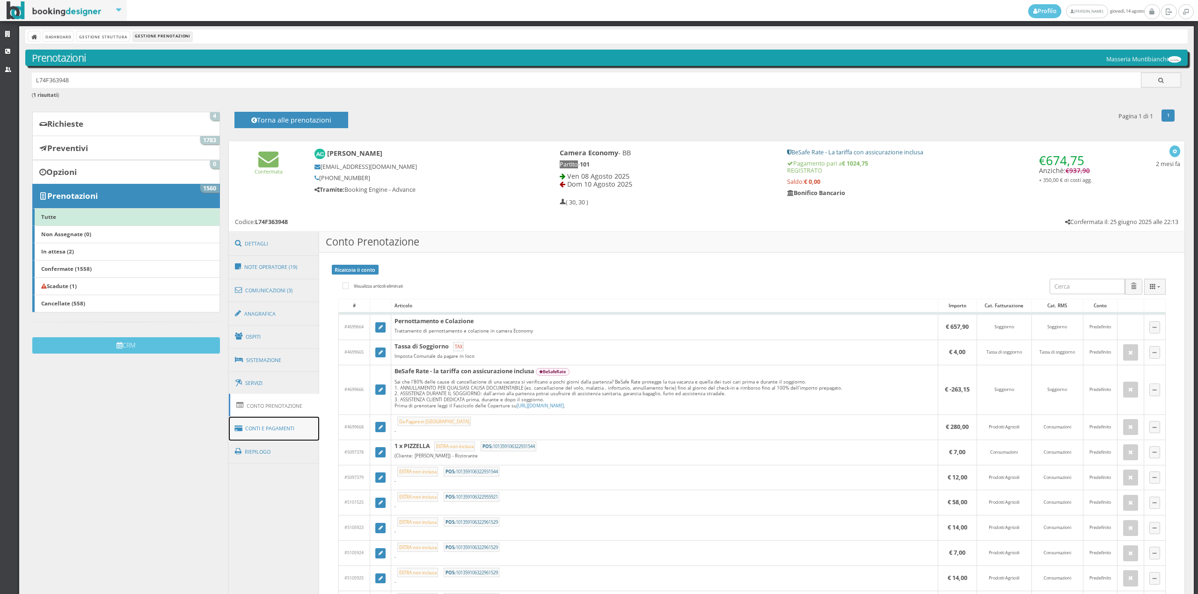
click at [289, 431] on link "Conti e Pagamenti" at bounding box center [274, 429] width 91 height 24
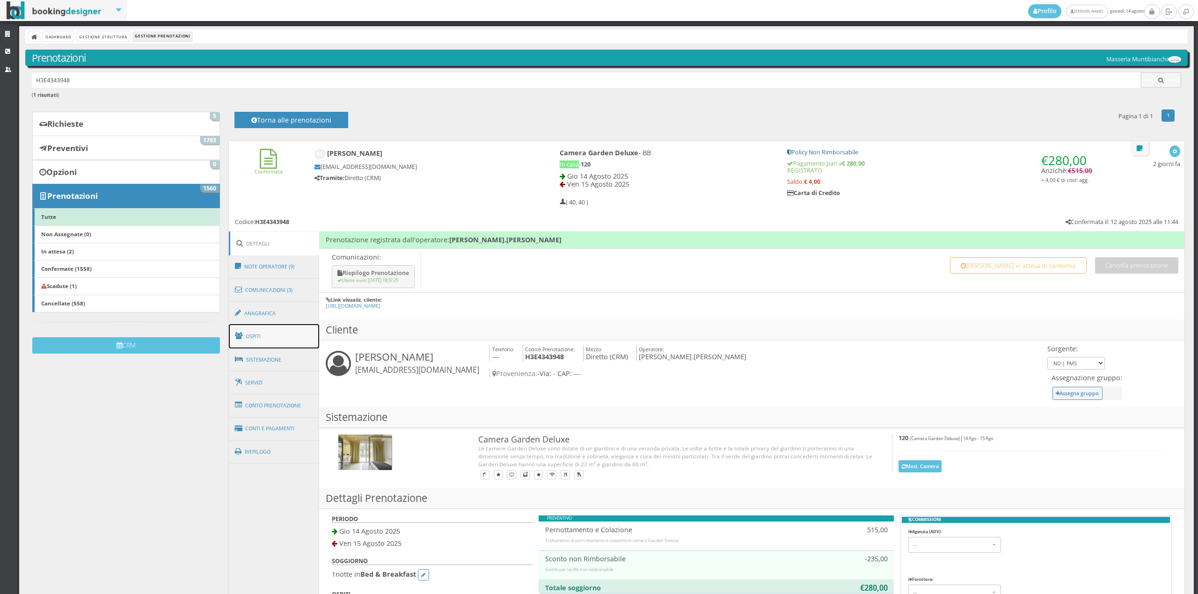
click at [263, 338] on link "Ospiti" at bounding box center [274, 336] width 91 height 24
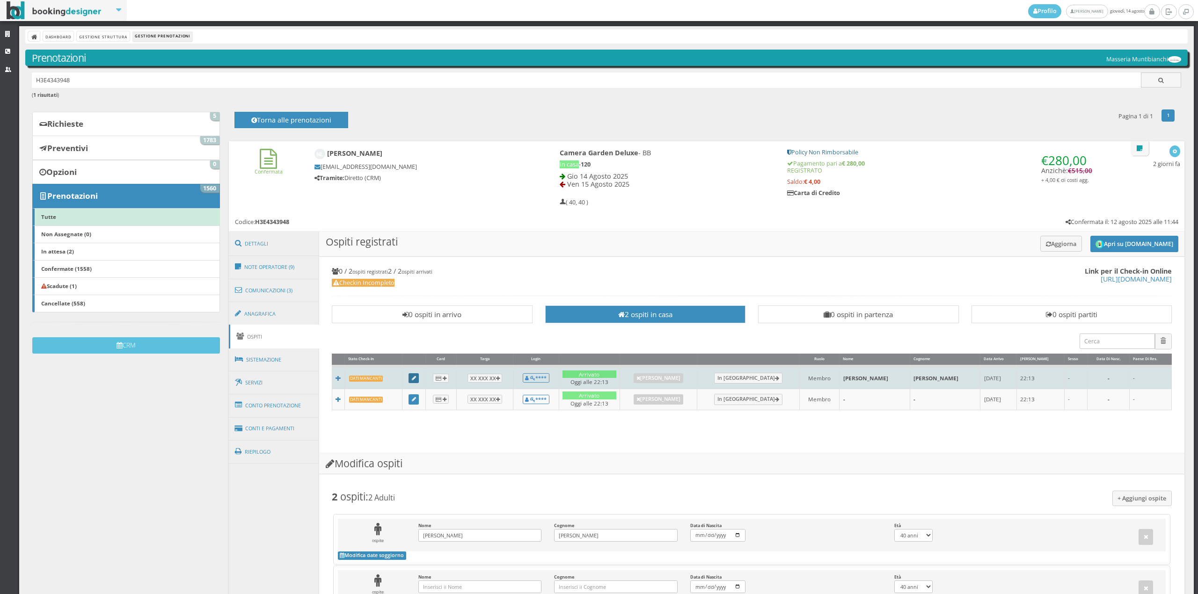
click at [416, 378] on icon at bounding box center [414, 378] width 4 height 5
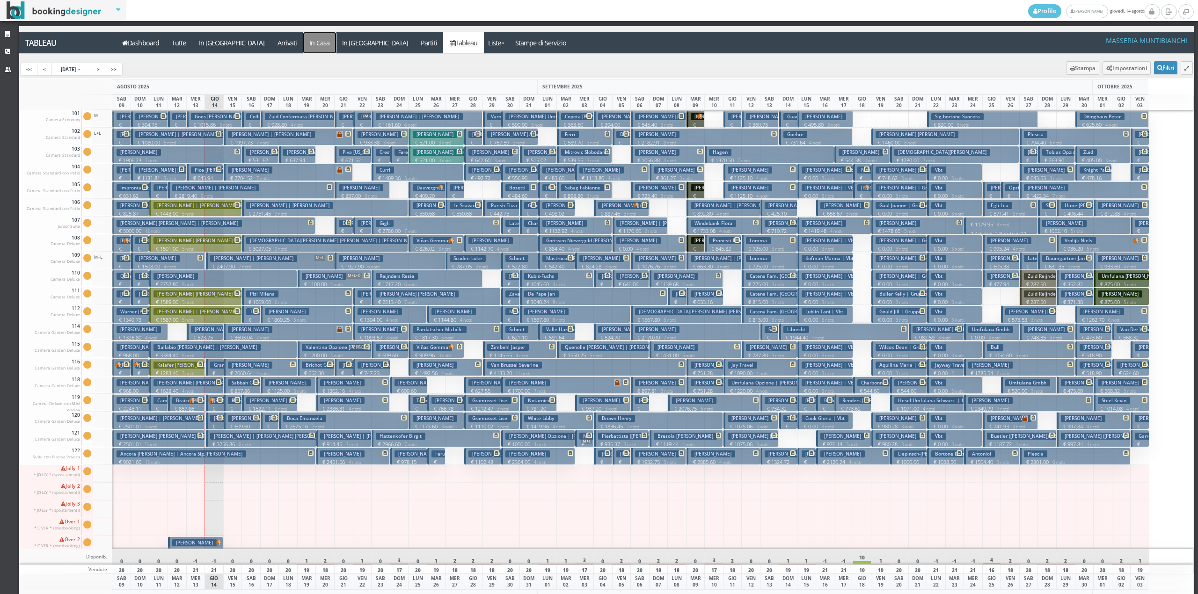
click at [303, 49] on a=pms-instay-reservations"] "In Casa" at bounding box center [319, 42] width 33 height 21
click at [1172, 10] on icon at bounding box center [1168, 11] width 7 height 9
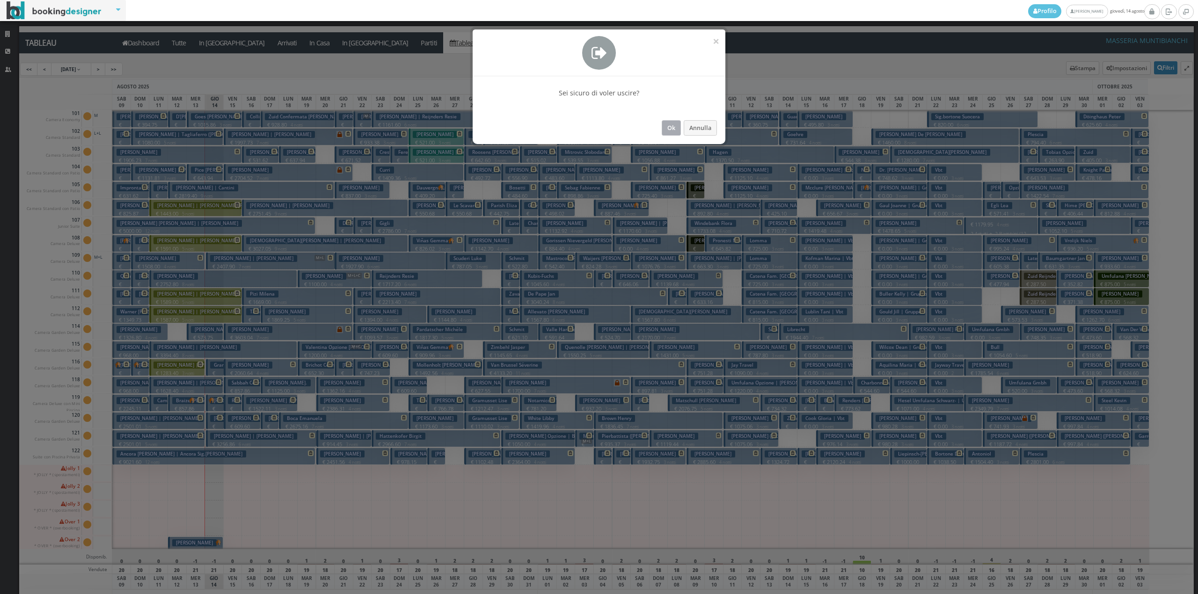
click at [673, 135] on button "Ok" at bounding box center [671, 127] width 19 height 15
